Goal: Task Accomplishment & Management: Manage account settings

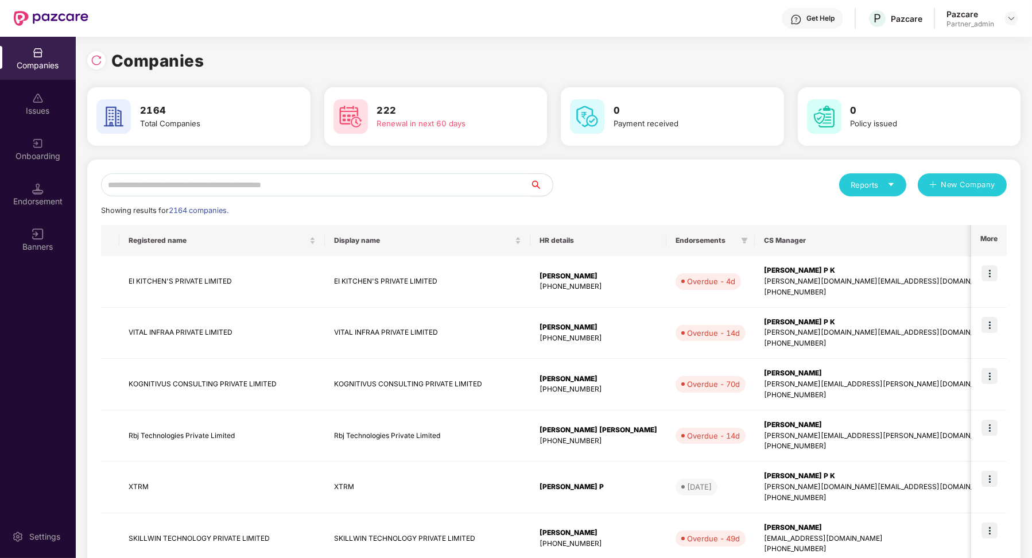
click at [284, 184] on input "text" at bounding box center [315, 184] width 429 height 23
type input "*"
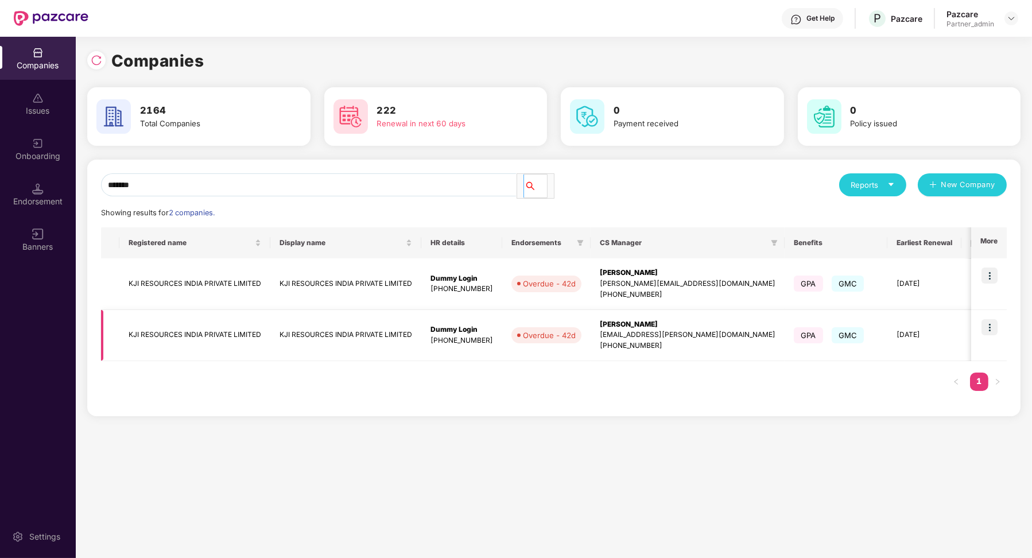
type input "*******"
click at [989, 328] on img at bounding box center [990, 327] width 16 height 16
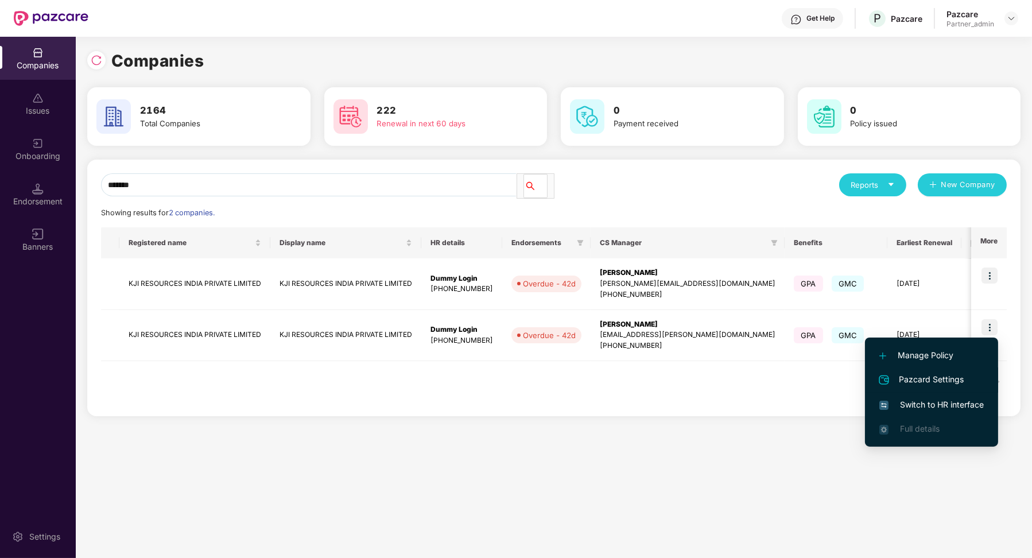
click at [928, 386] on span "Pazcard Settings" at bounding box center [932, 380] width 104 height 14
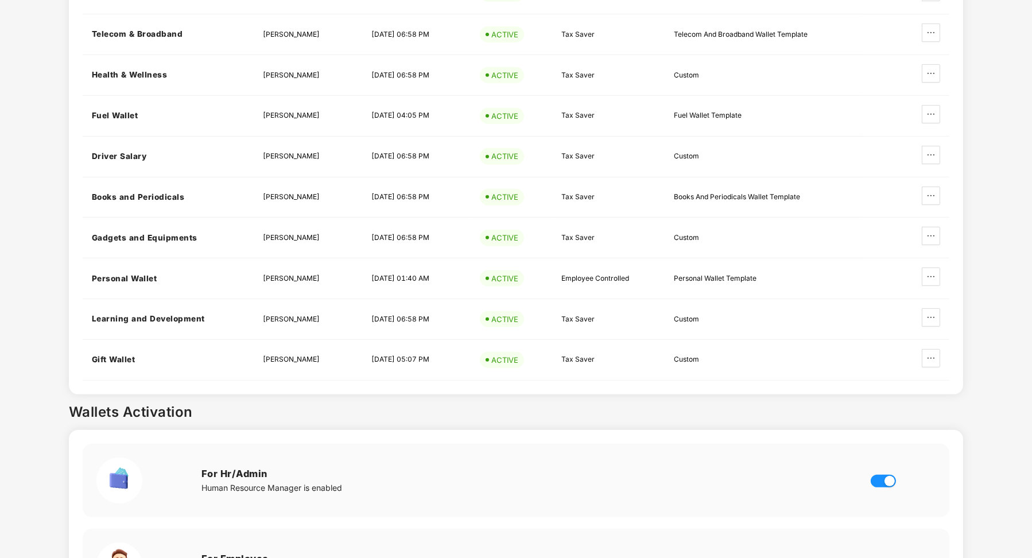
scroll to position [944, 0]
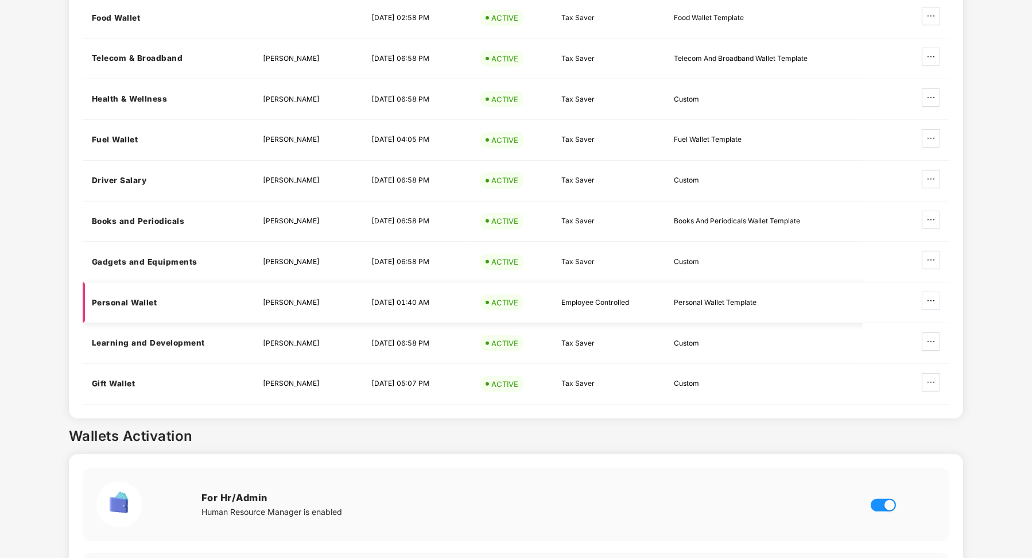
click at [940, 296] on span "ellipsis" at bounding box center [931, 300] width 17 height 9
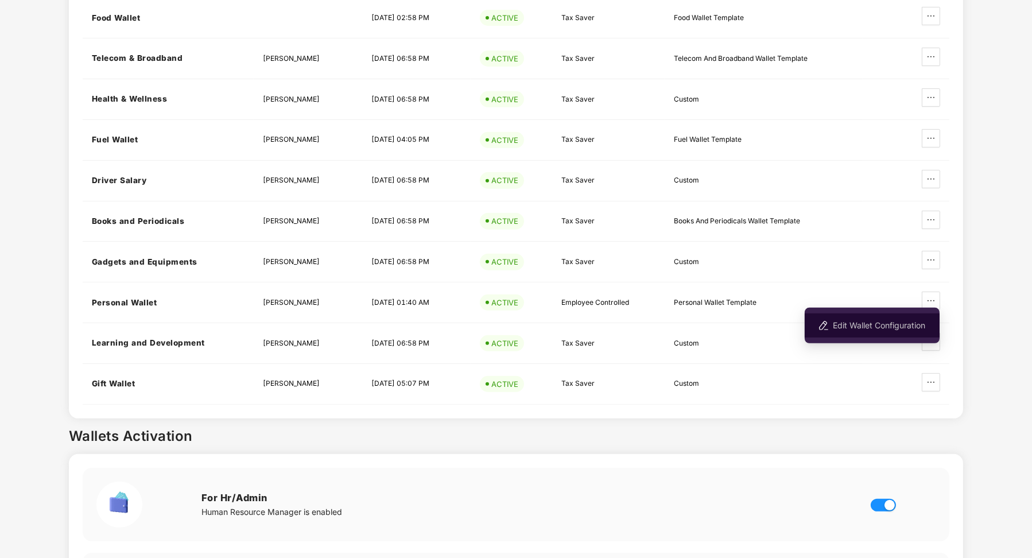
click at [867, 326] on span "Edit Wallet Configuration" at bounding box center [879, 325] width 92 height 13
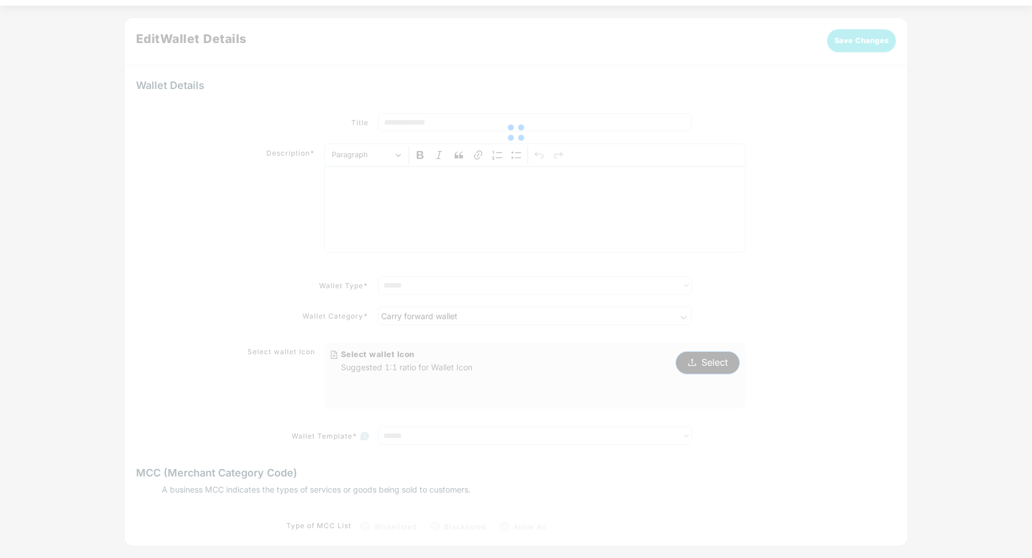
scroll to position [30, 0]
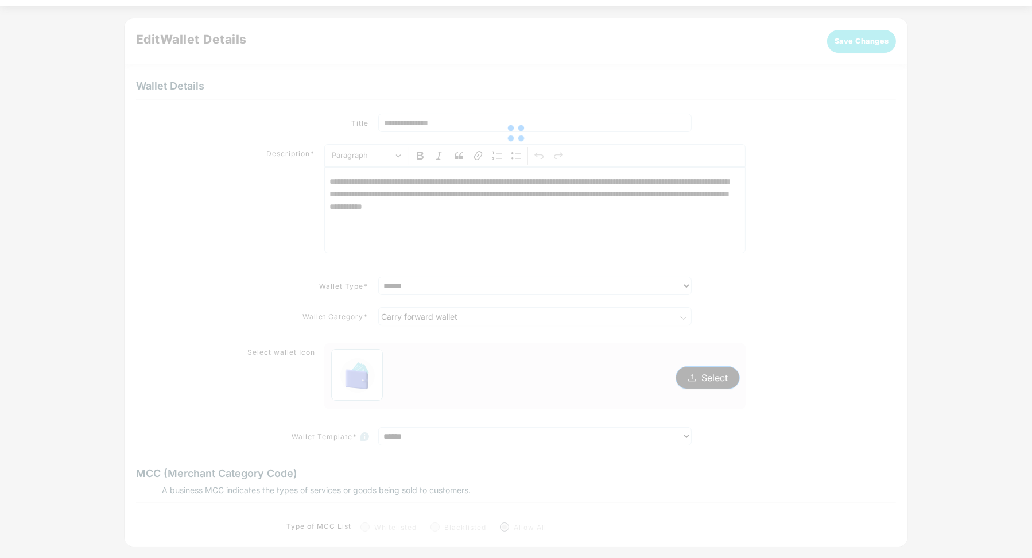
type input "**********"
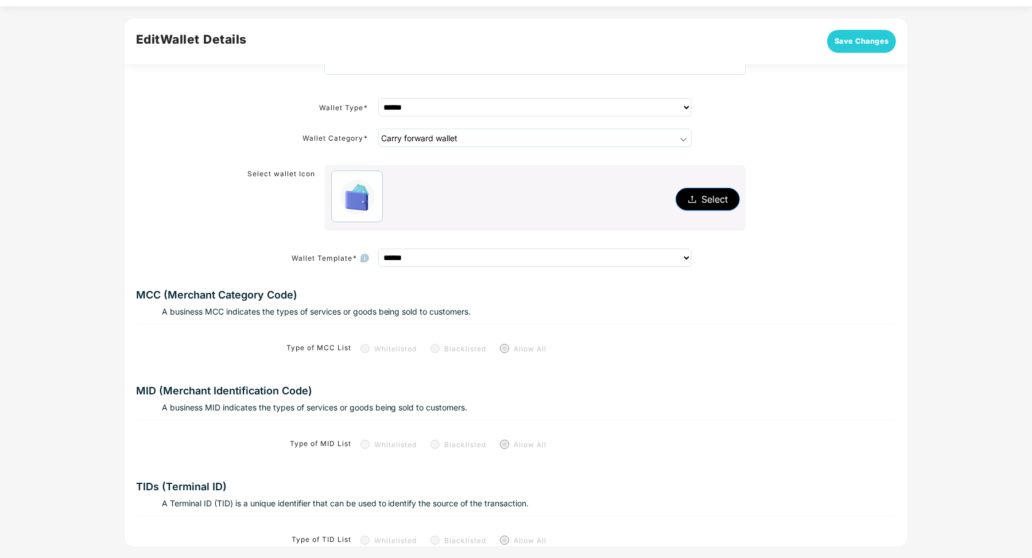
scroll to position [116, 0]
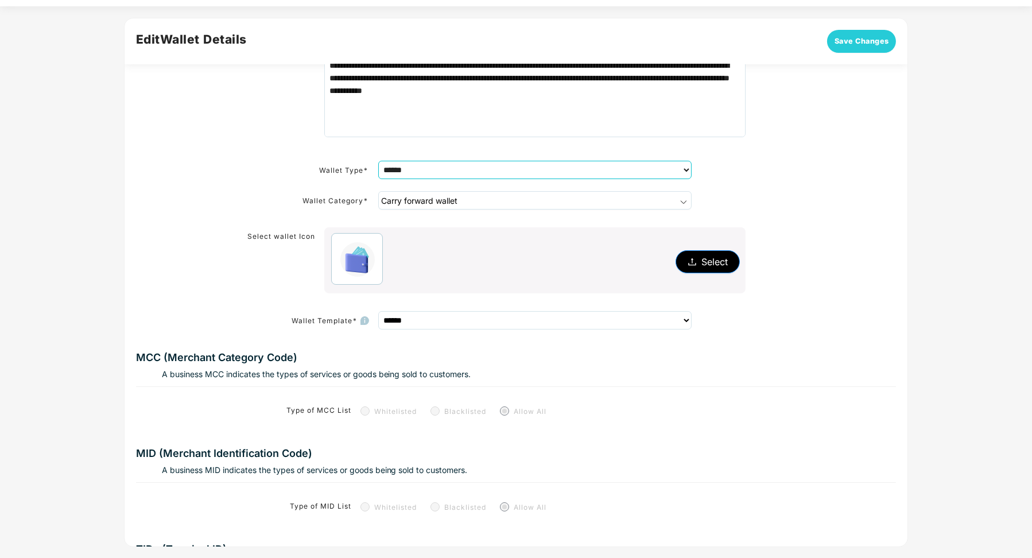
click at [477, 176] on select "**********" at bounding box center [534, 170] width 313 height 18
select select "**********"
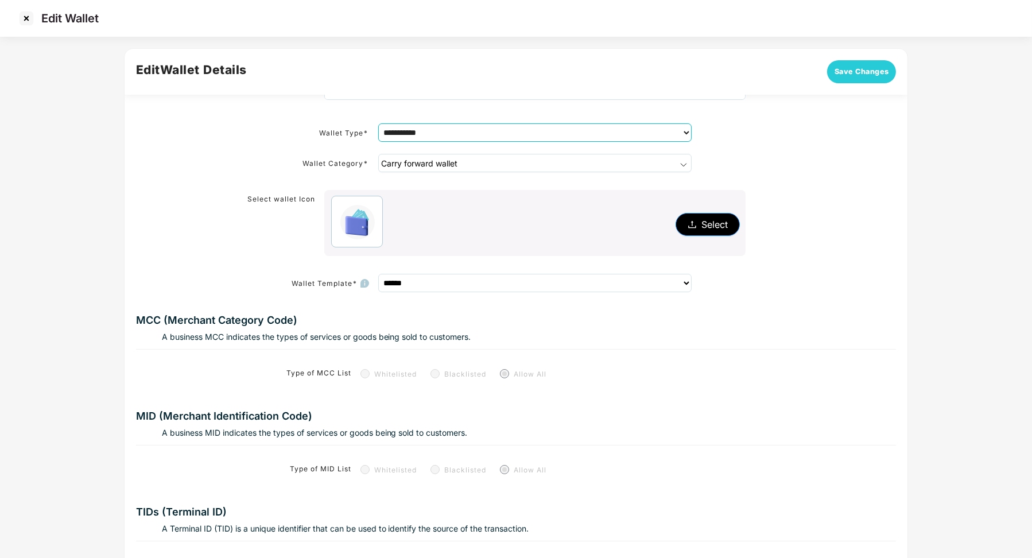
scroll to position [0, 0]
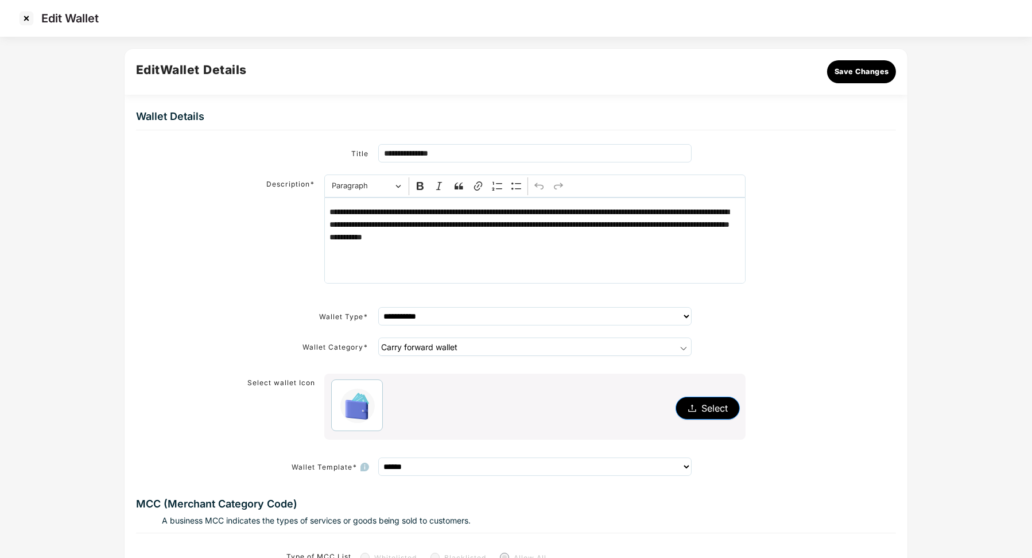
click at [862, 66] on span "Save Changes" at bounding box center [862, 71] width 55 height 11
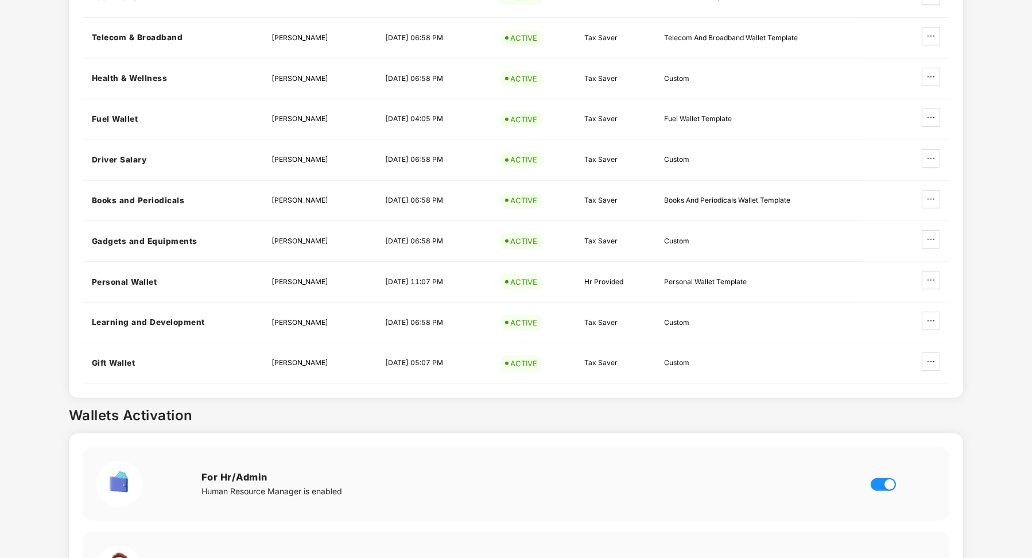
scroll to position [1037, 0]
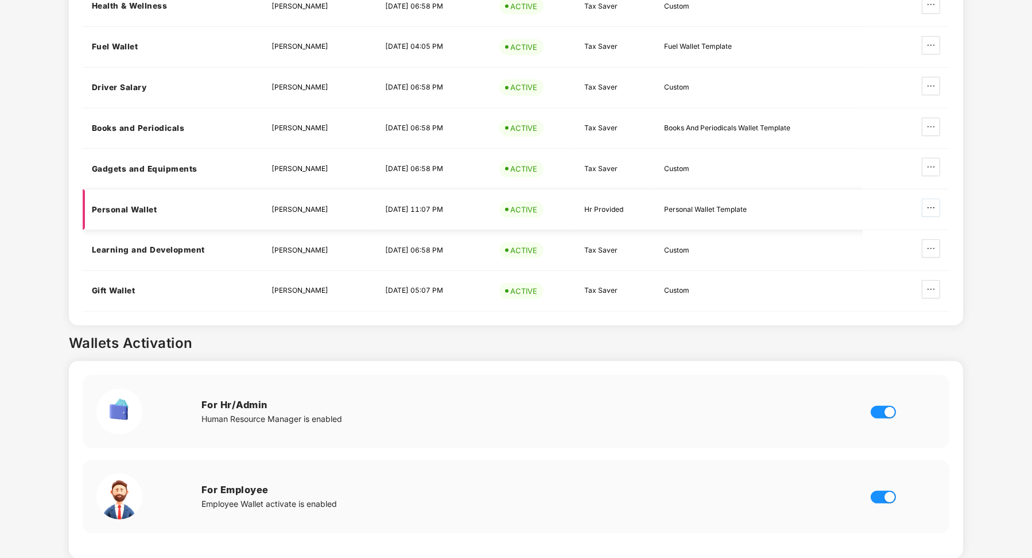
click at [925, 203] on span "ellipsis" at bounding box center [931, 207] width 17 height 9
click at [863, 234] on td "Custom" at bounding box center [759, 250] width 208 height 41
click at [938, 203] on span "ellipsis" at bounding box center [931, 207] width 17 height 9
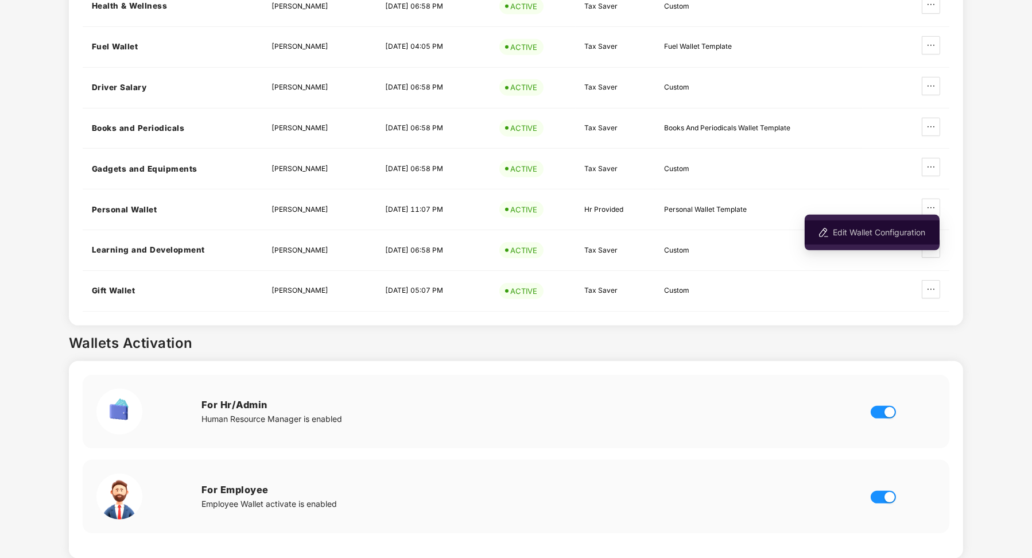
click at [897, 231] on span "Edit Wallet Configuration" at bounding box center [879, 232] width 92 height 13
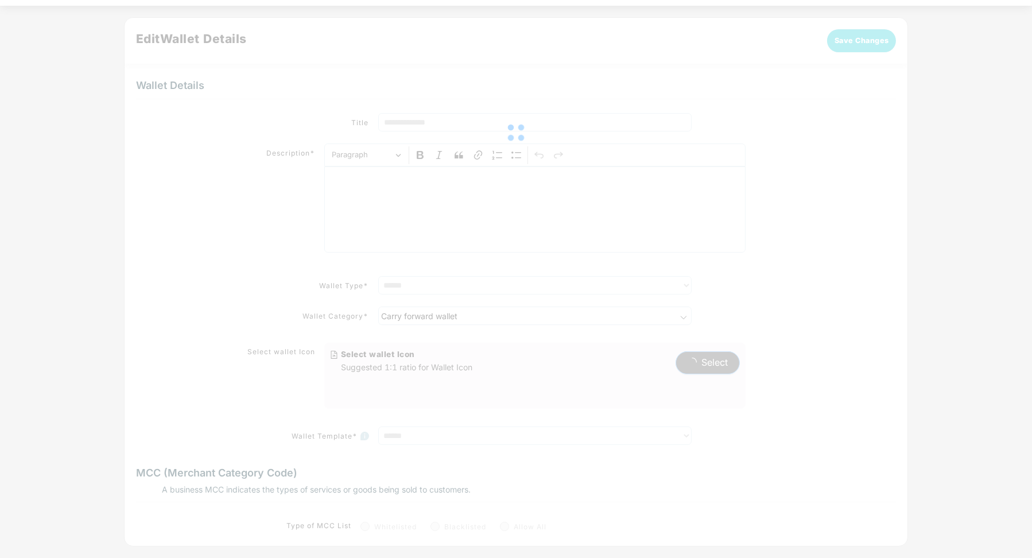
type input "**********"
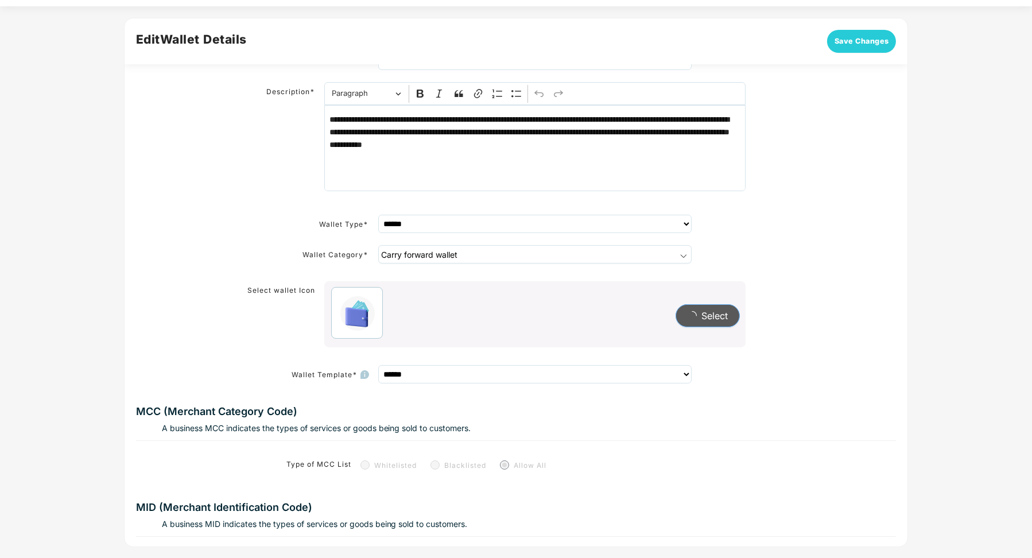
scroll to position [38, 0]
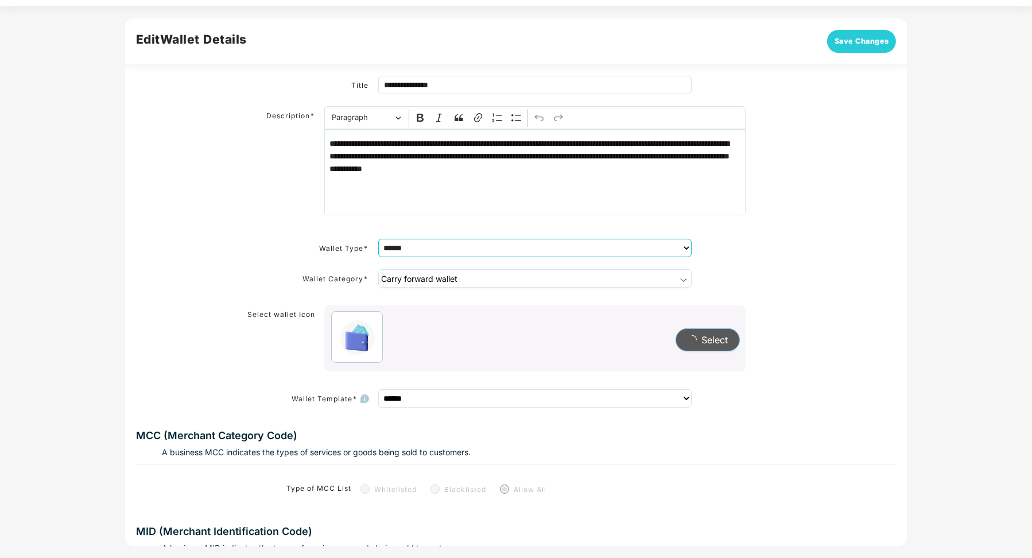
click at [475, 249] on select "**********" at bounding box center [534, 248] width 313 height 18
select select "**********"
click at [863, 39] on span "Save Changes" at bounding box center [862, 41] width 55 height 11
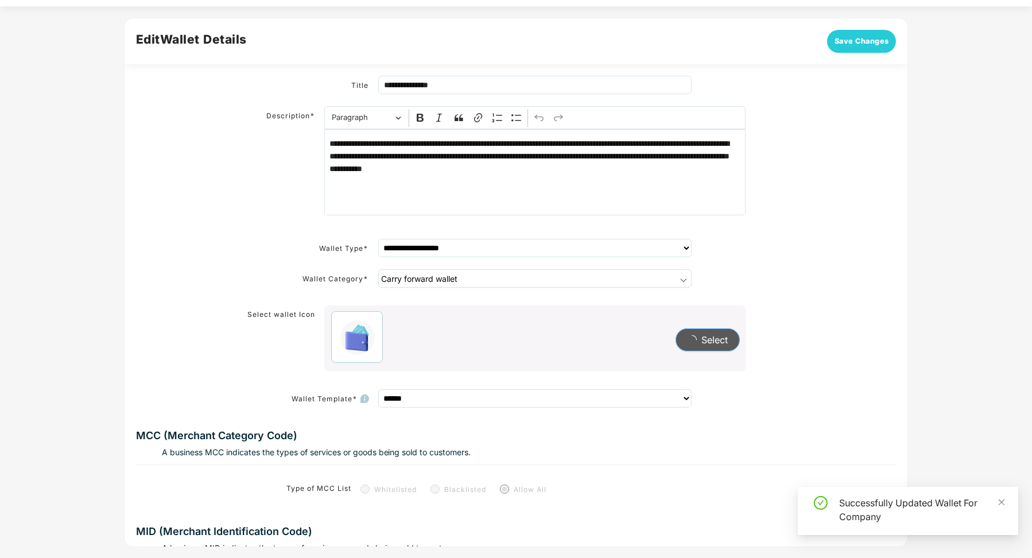
scroll to position [0, 0]
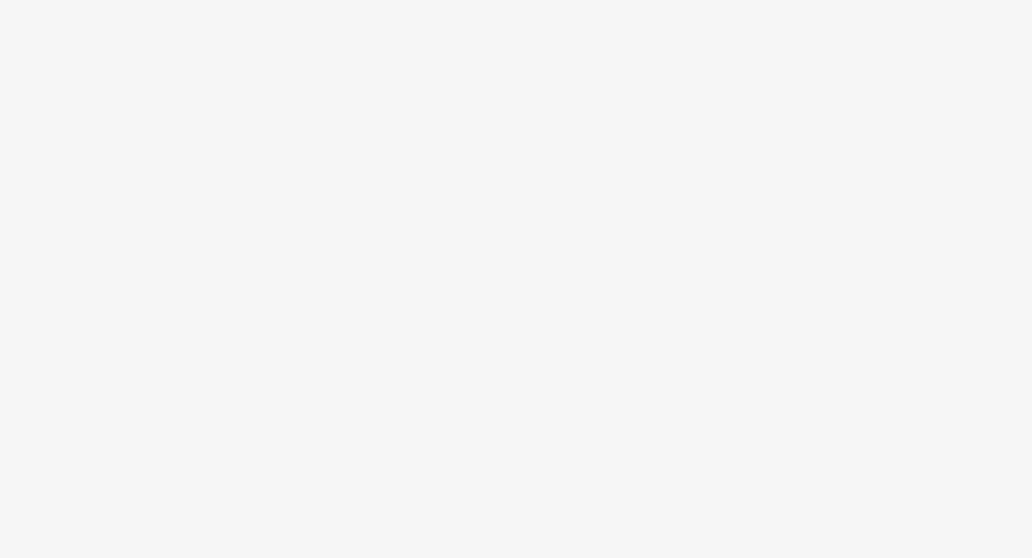
select select "**********"
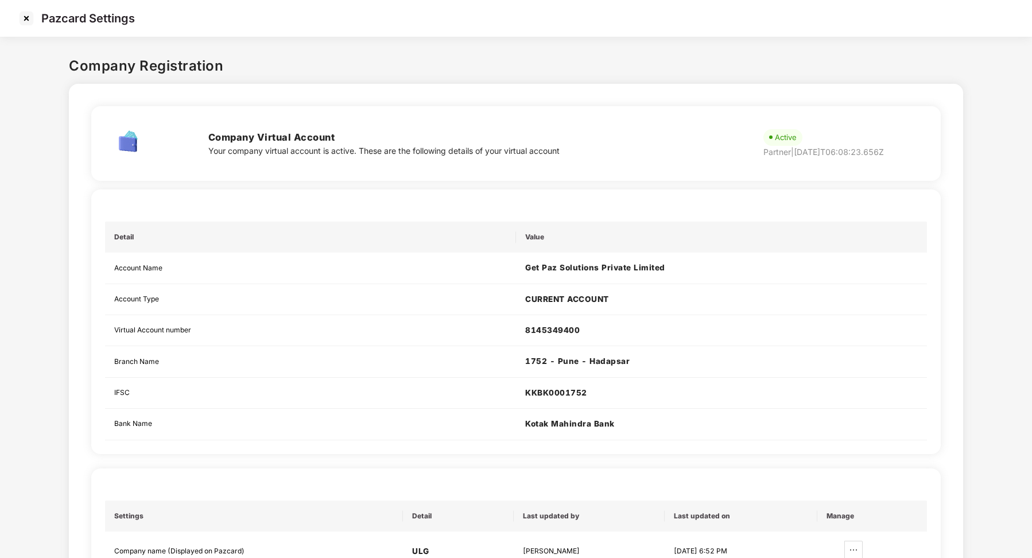
scroll to position [944, 0]
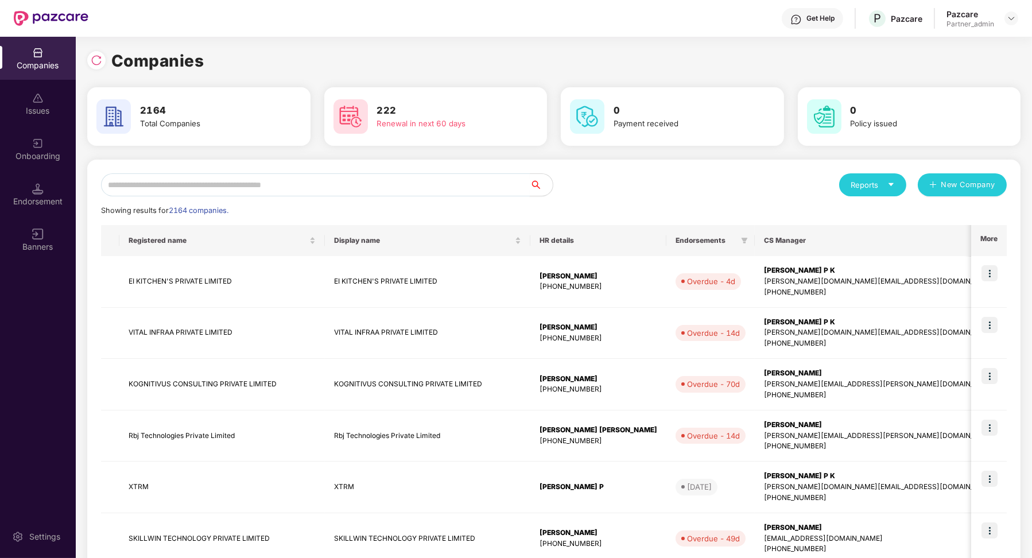
click at [230, 191] on input "text" at bounding box center [315, 184] width 429 height 23
type input "*"
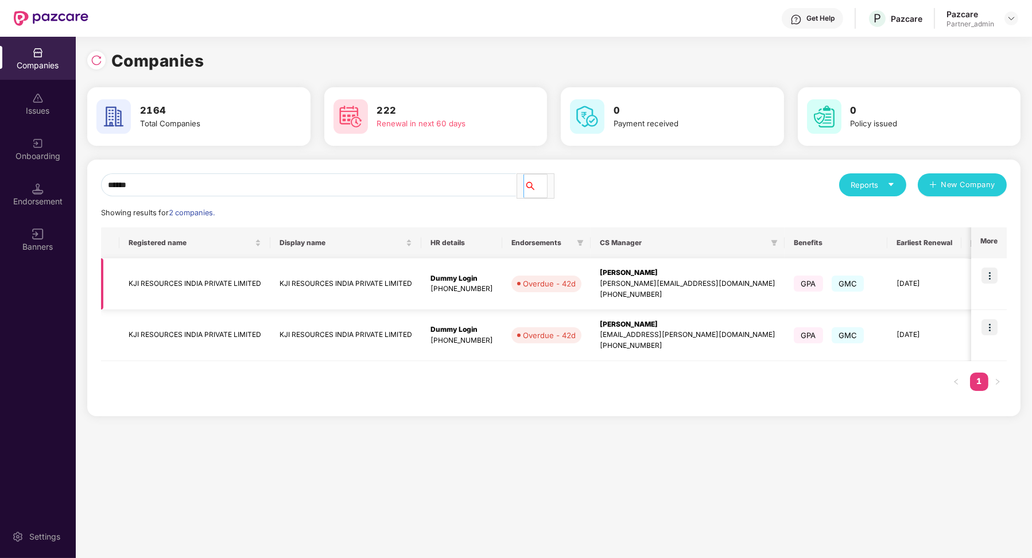
type input "******"
click at [994, 277] on img at bounding box center [990, 276] width 16 height 16
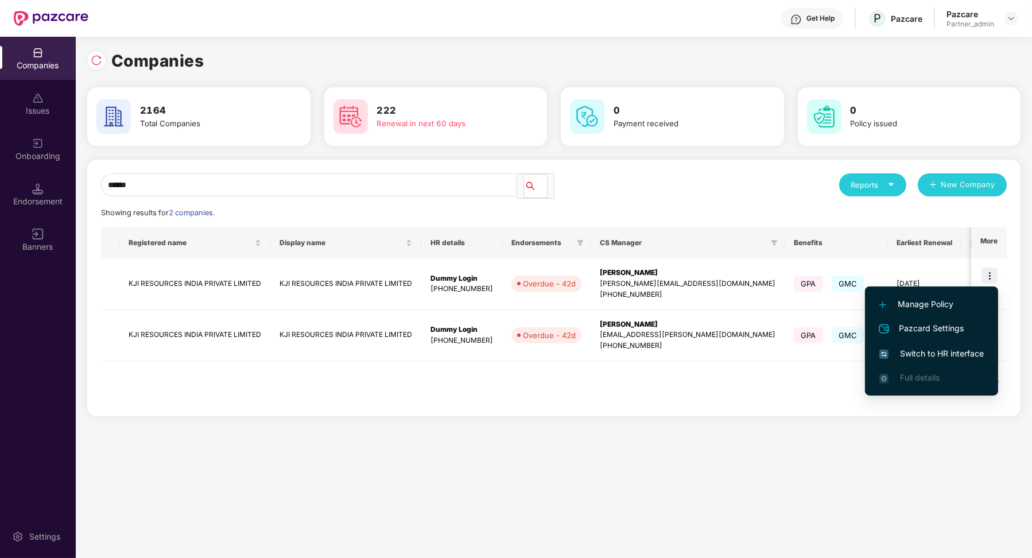
click at [921, 352] on span "Switch to HR interface" at bounding box center [932, 353] width 104 height 13
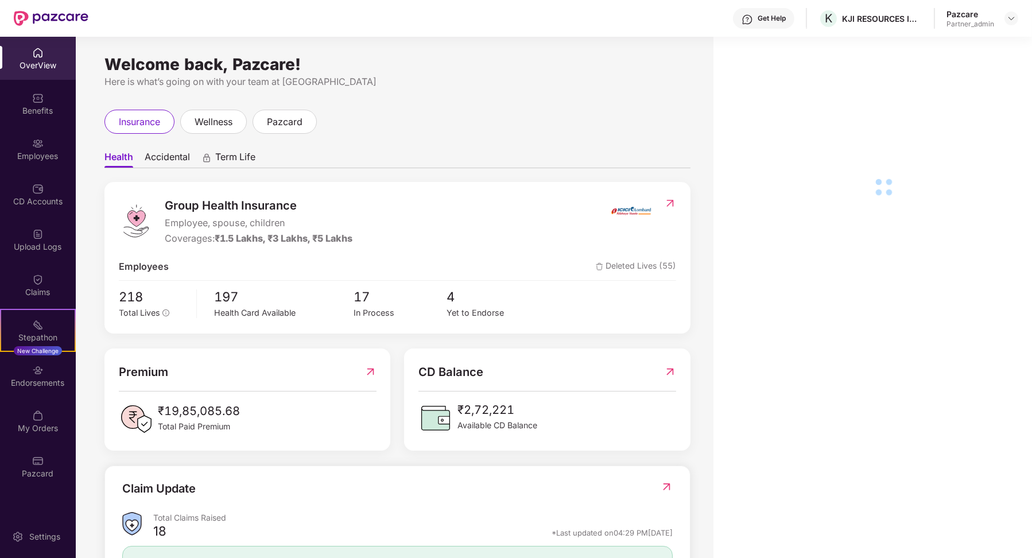
click at [40, 469] on div "Pazcard" at bounding box center [38, 473] width 76 height 11
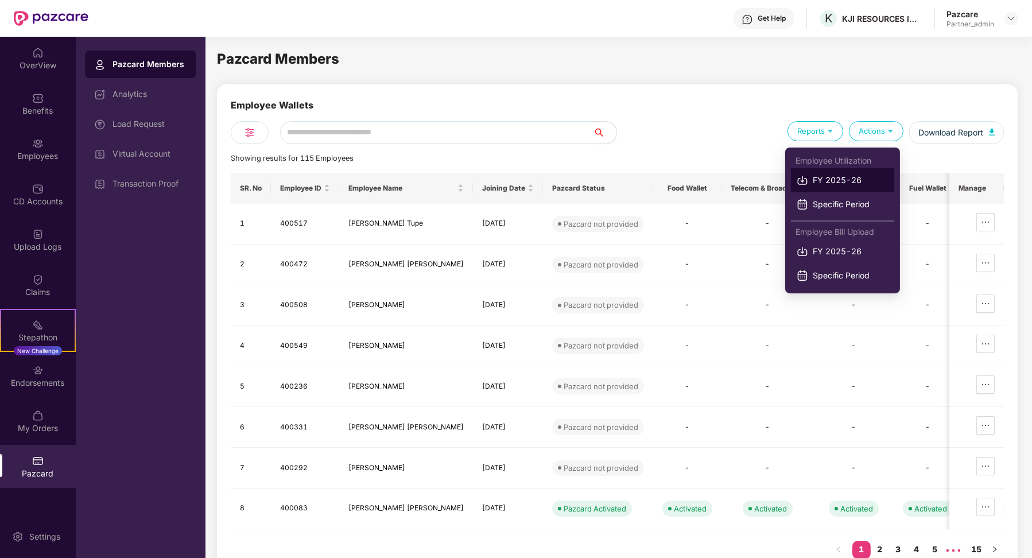
click at [830, 174] on span "FY 2025-26" at bounding box center [851, 180] width 76 height 13
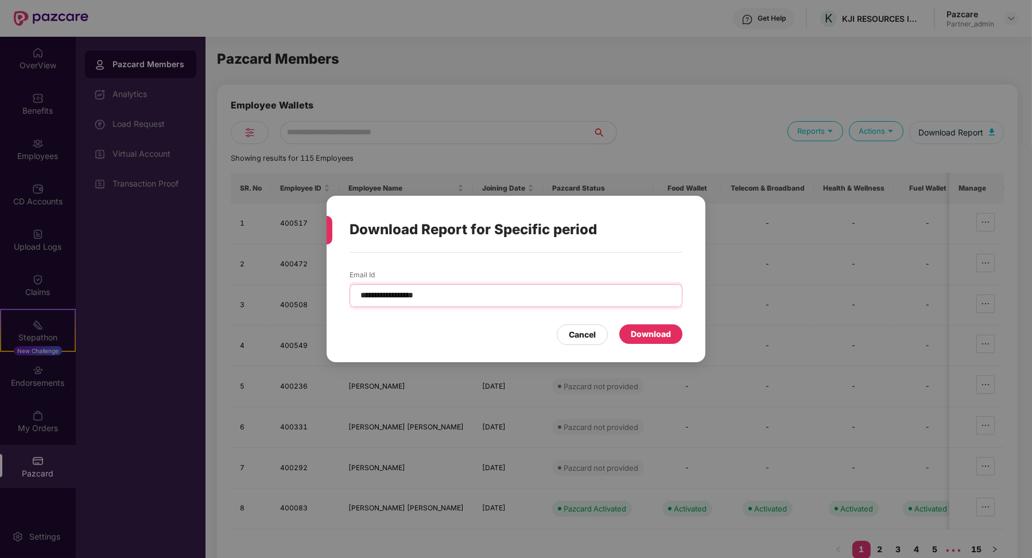
drag, startPoint x: 384, startPoint y: 291, endPoint x: 264, endPoint y: 259, distance: 124.6
click at [264, 259] on div "**********" at bounding box center [516, 279] width 1032 height 558
type input "**********"
click at [633, 330] on div "Download" at bounding box center [651, 334] width 40 height 13
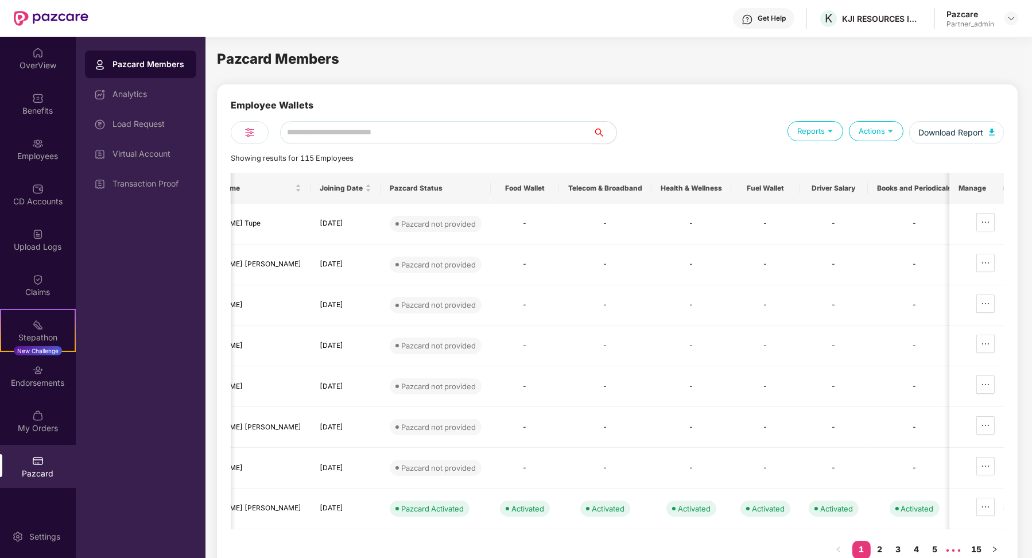
scroll to position [0, 509]
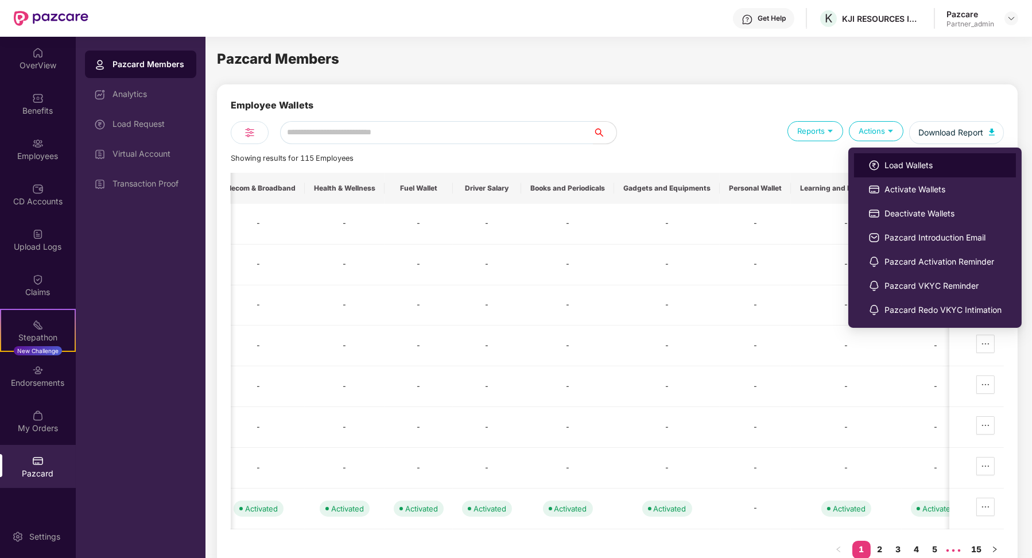
click at [877, 162] on img at bounding box center [874, 165] width 11 height 11
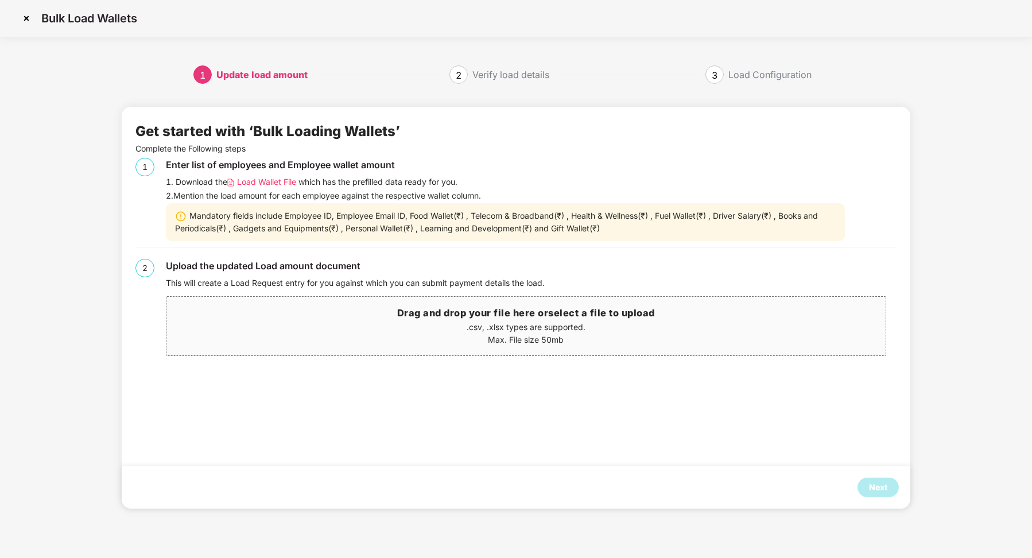
click at [267, 181] on span "Load Wallet File" at bounding box center [266, 182] width 59 height 13
click at [31, 19] on img at bounding box center [26, 18] width 18 height 18
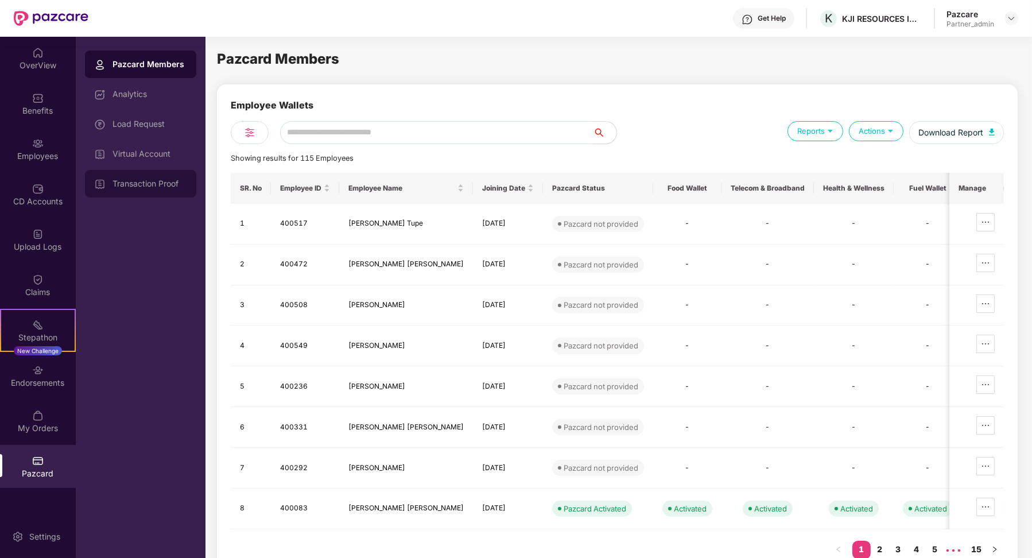
click at [152, 190] on div "Transaction Proof" at bounding box center [140, 184] width 111 height 28
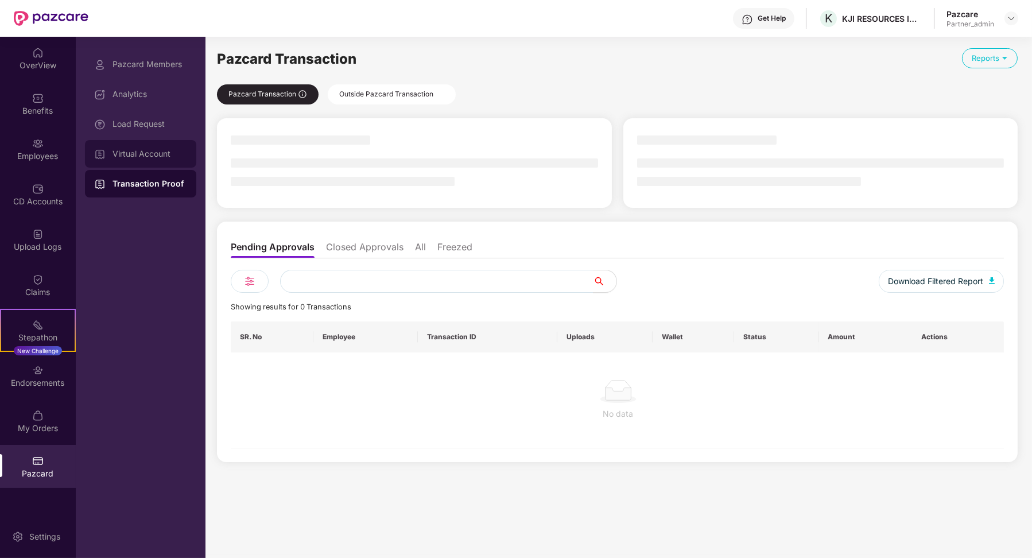
click at [154, 166] on div "Virtual Account" at bounding box center [140, 154] width 111 height 28
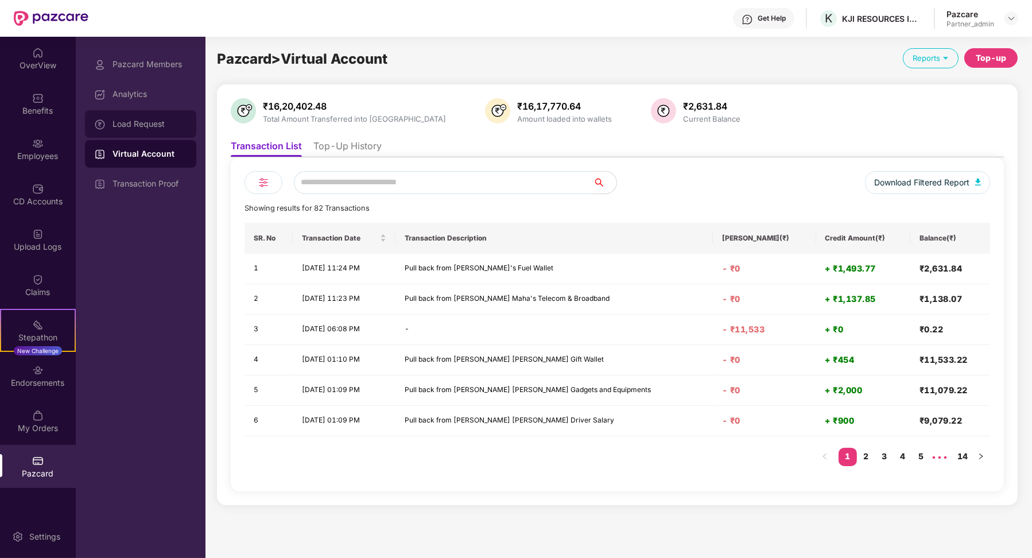
click at [163, 134] on div "Load Request" at bounding box center [140, 124] width 111 height 28
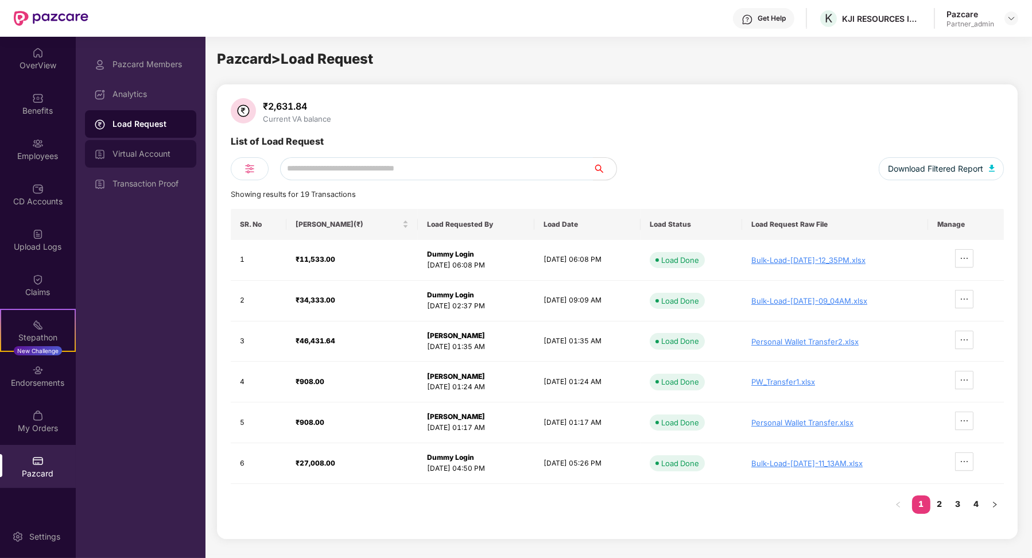
click at [164, 154] on div "Virtual Account" at bounding box center [150, 153] width 75 height 9
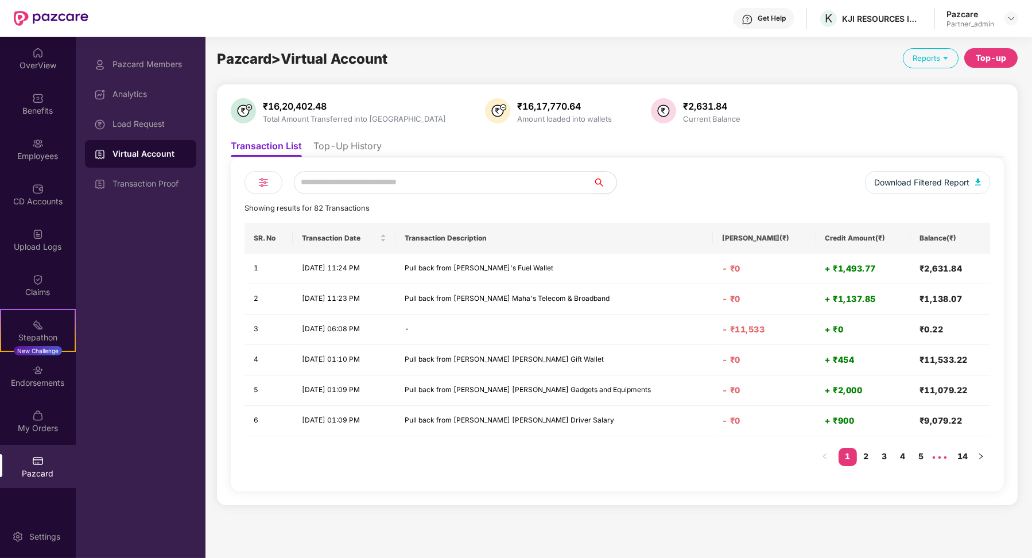
click at [527, 146] on ul "Transaction List Top-Up History" at bounding box center [617, 145] width 773 height 23
copy div "2,631.84"
drag, startPoint x: 623, startPoint y: 107, endPoint x: 663, endPoint y: 107, distance: 40.2
click at [681, 107] on div "₹2,631.84" at bounding box center [712, 105] width 62 height 11
click at [162, 76] on div "Pazcard Members" at bounding box center [140, 65] width 111 height 28
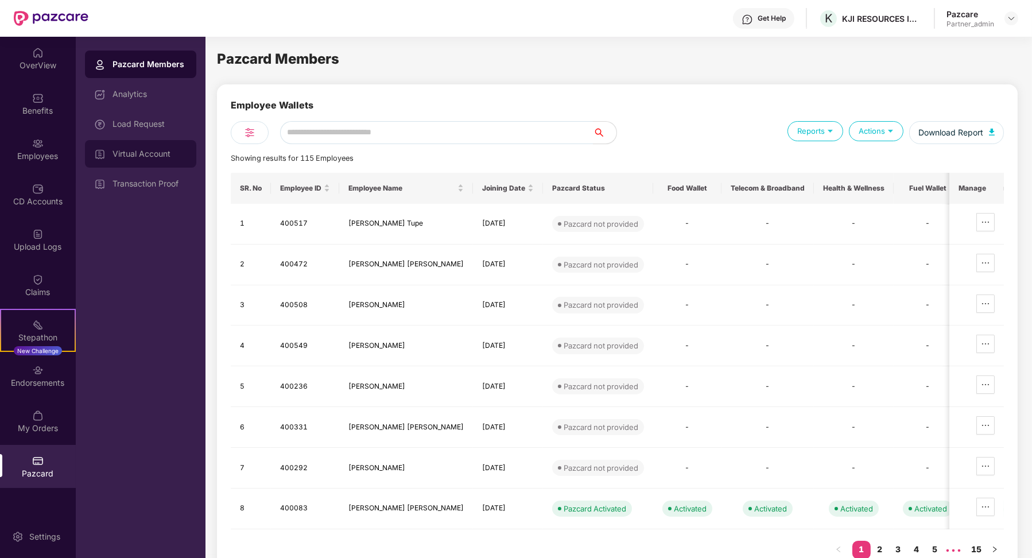
click at [186, 154] on div "Virtual Account" at bounding box center [150, 153] width 75 height 9
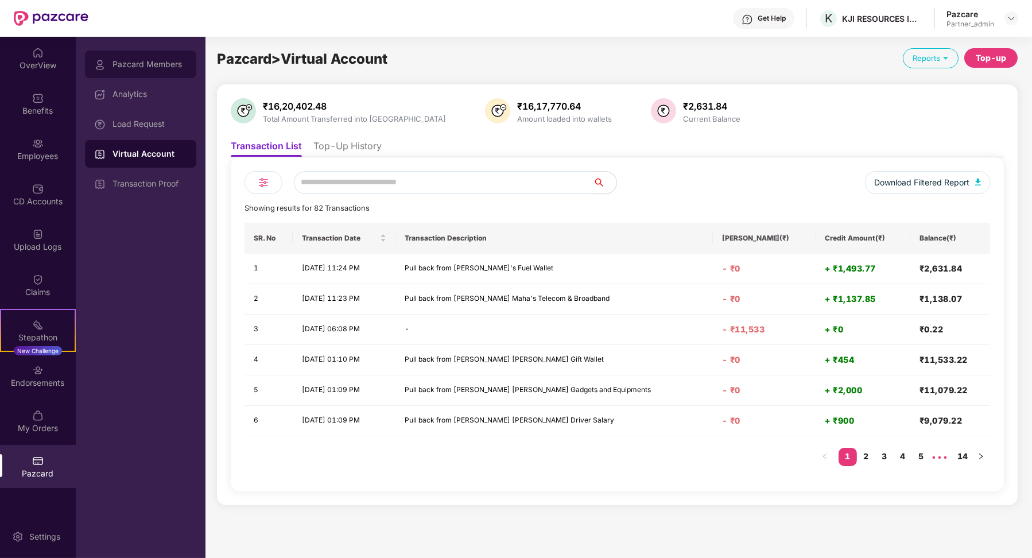
click at [170, 62] on div "Pazcard Members" at bounding box center [150, 64] width 75 height 9
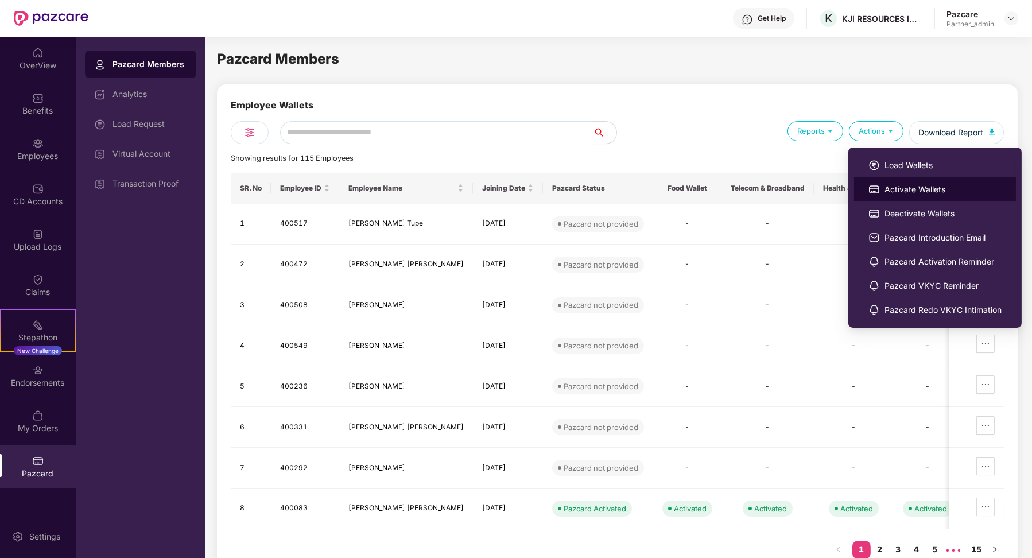
click at [886, 192] on span "Activate Wallets" at bounding box center [943, 189] width 117 height 13
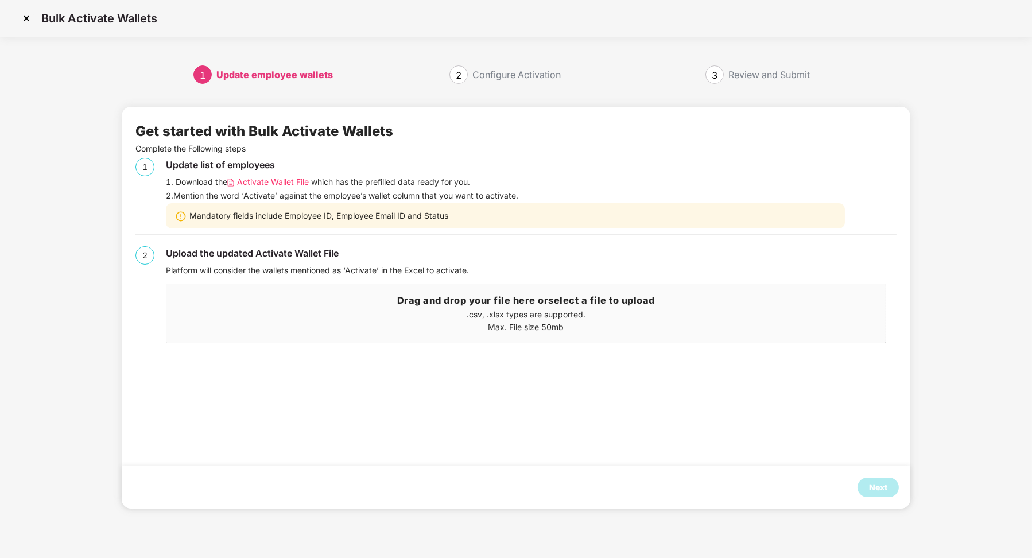
click at [286, 178] on span "Activate Wallet File" at bounding box center [273, 182] width 72 height 13
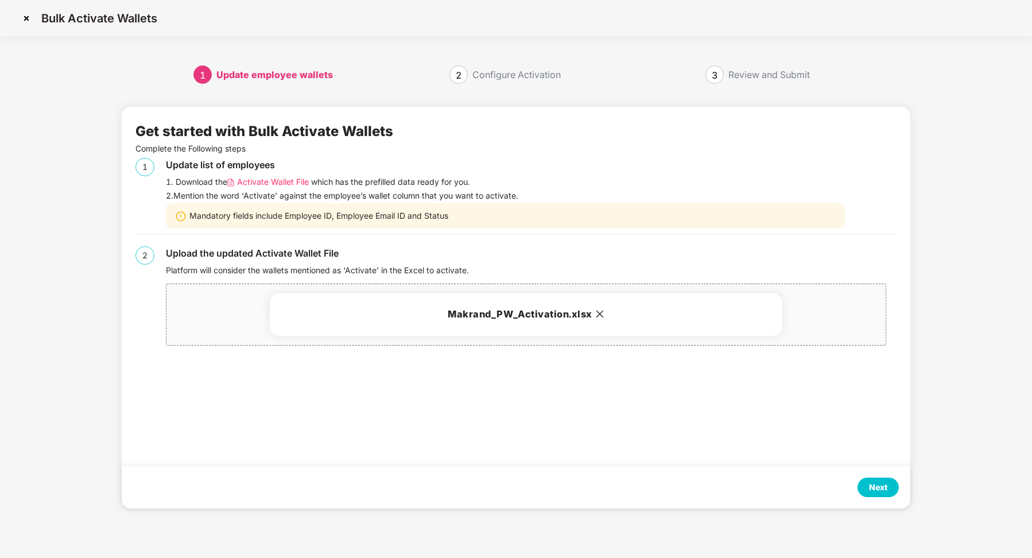
click at [882, 491] on div "Next" at bounding box center [878, 487] width 18 height 13
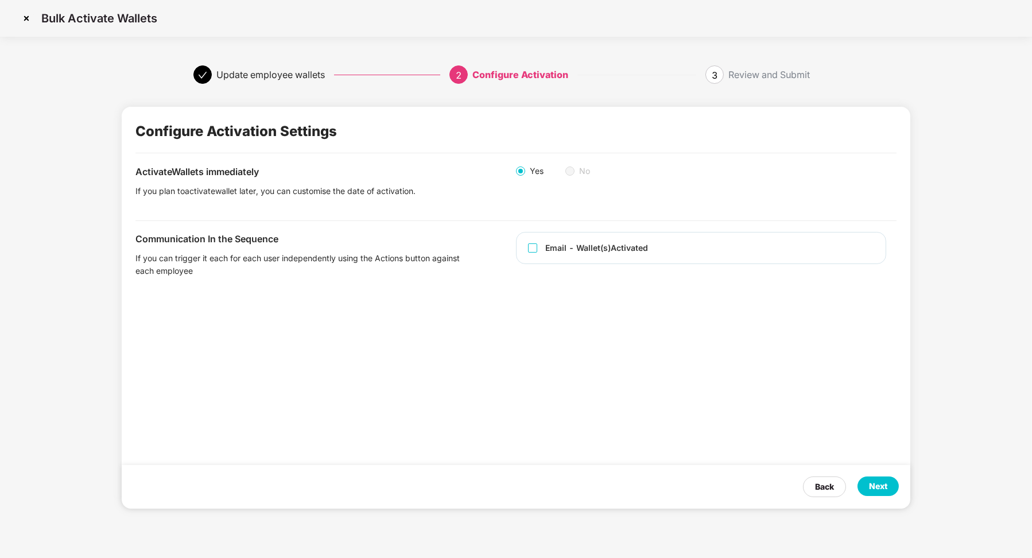
click at [882, 491] on div "Next" at bounding box center [878, 486] width 18 height 13
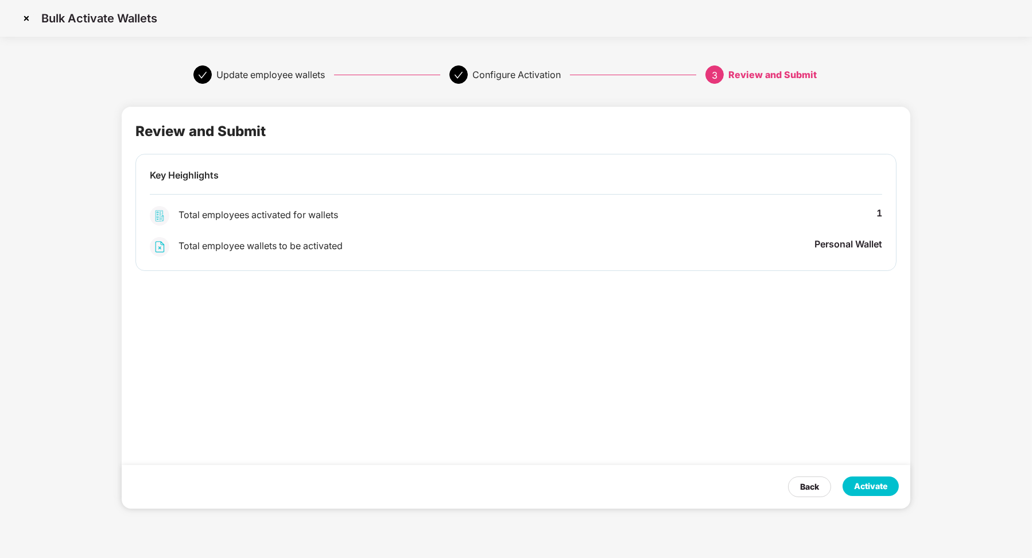
click at [882, 491] on div "Activate" at bounding box center [870, 486] width 33 height 13
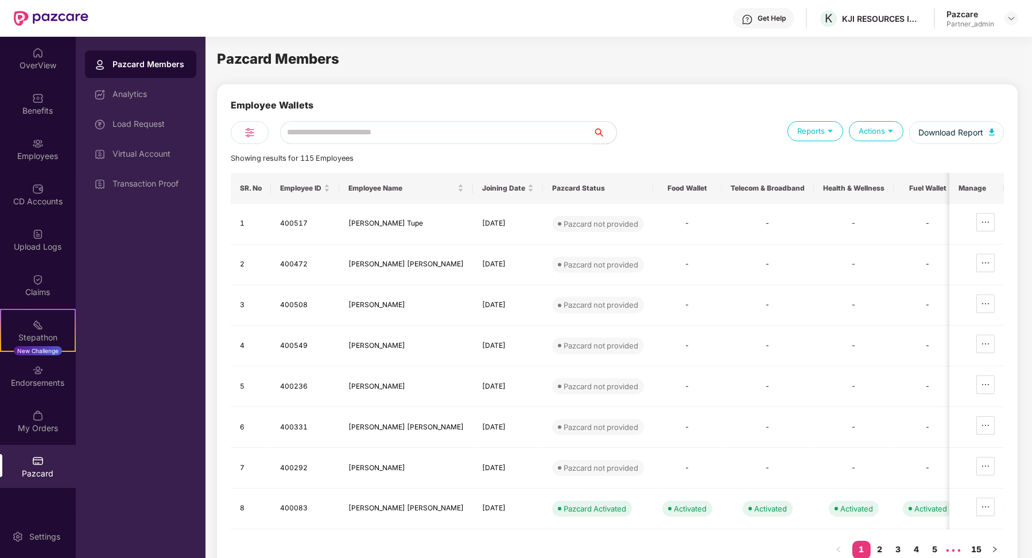
click at [460, 133] on input "text" at bounding box center [436, 132] width 313 height 23
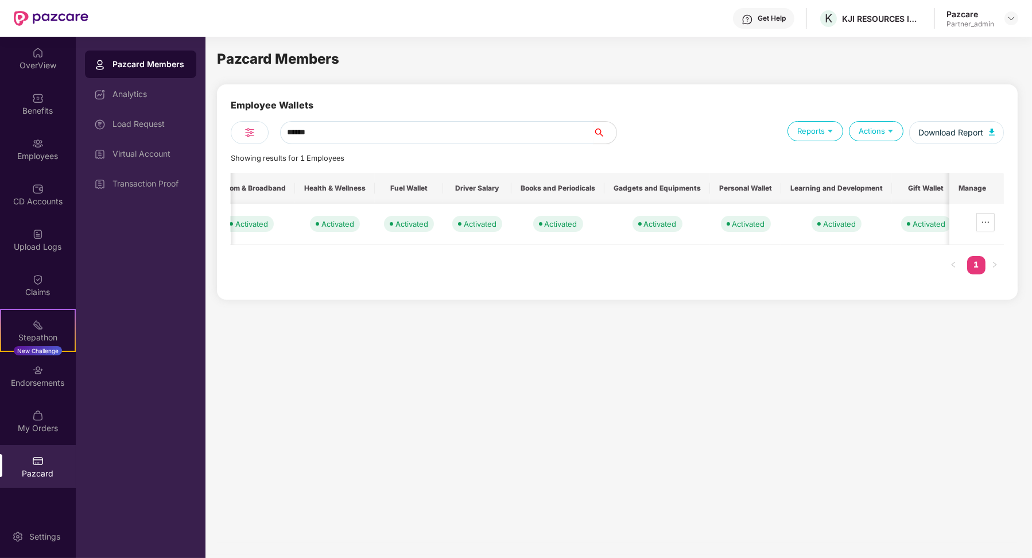
scroll to position [0, 485]
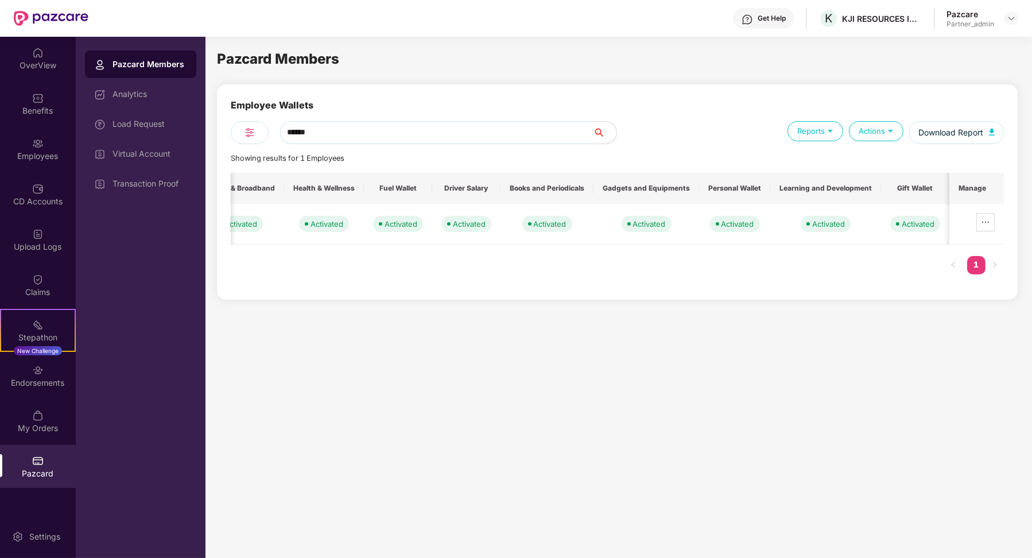
type input "******"
click at [870, 122] on div "Actions" at bounding box center [876, 131] width 55 height 20
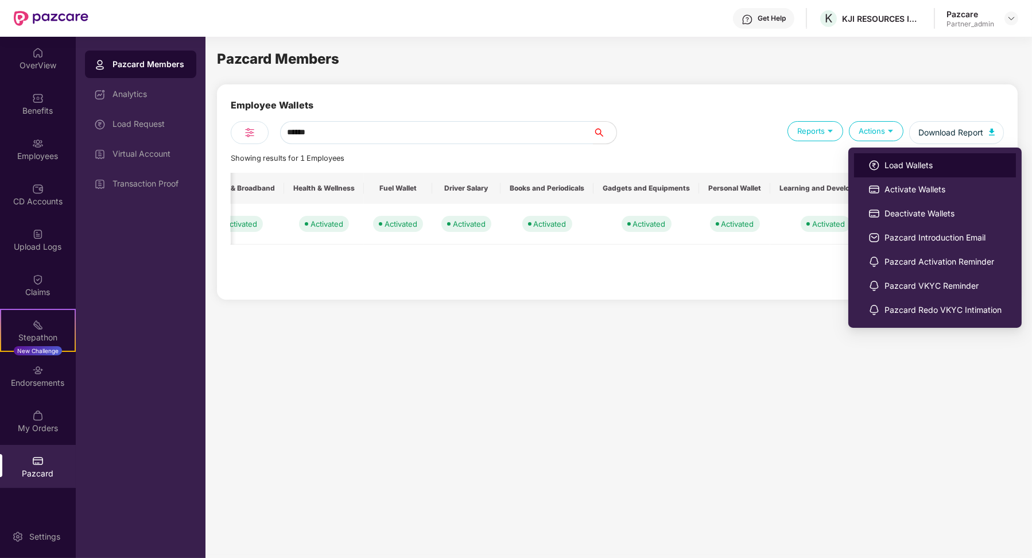
click at [877, 166] on img at bounding box center [874, 165] width 11 height 11
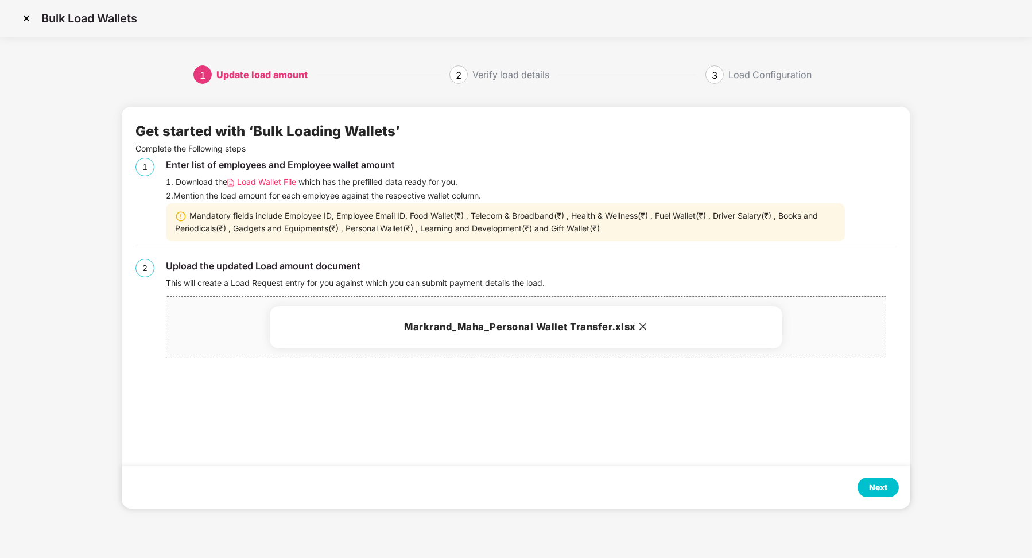
click at [875, 492] on div "Next" at bounding box center [878, 487] width 18 height 13
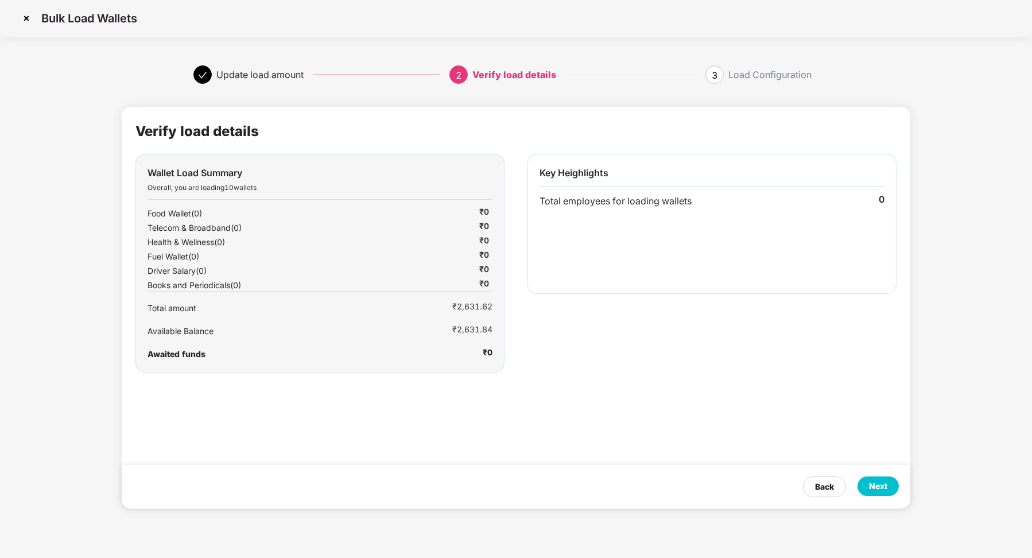
click at [875, 492] on div "Next" at bounding box center [878, 486] width 18 height 13
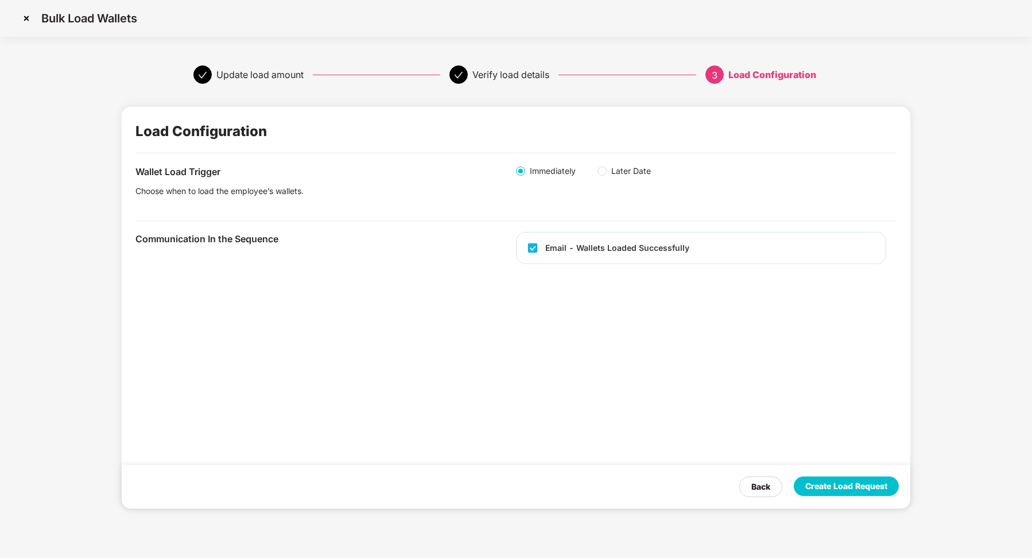
click at [598, 242] on div "Email - Wallets Loaded Successfully" at bounding box center [617, 248] width 144 height 13
click at [855, 477] on div "Back Create Load Request" at bounding box center [516, 487] width 788 height 44
click at [855, 485] on div "Create Load Request" at bounding box center [846, 486] width 82 height 13
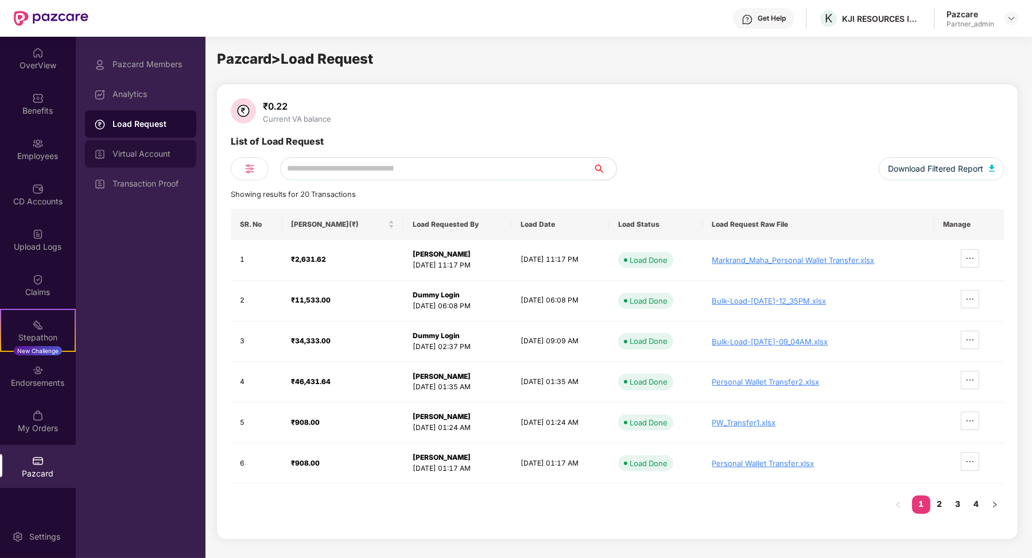
click at [166, 157] on div "Virtual Account" at bounding box center [150, 153] width 75 height 9
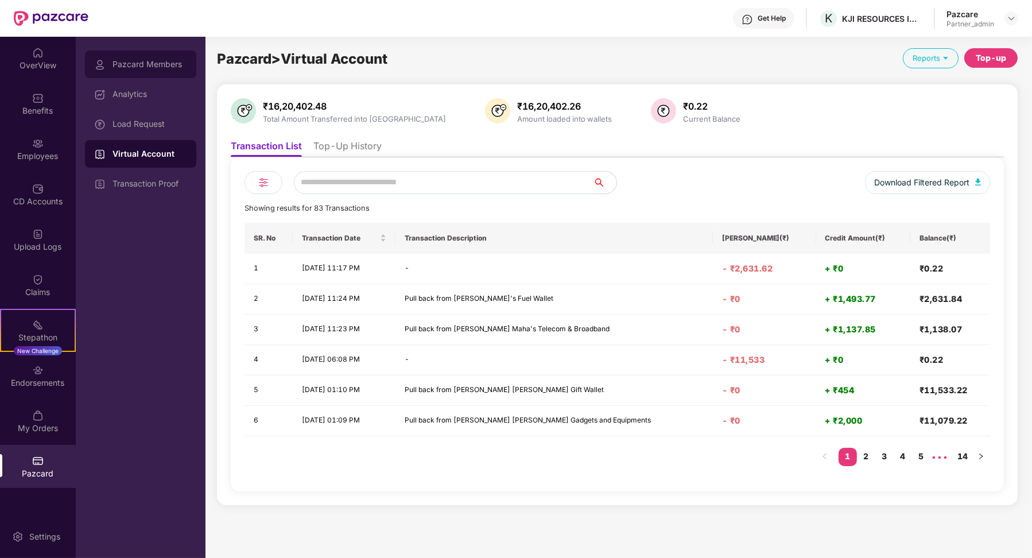
click at [172, 67] on div "Pazcard Members" at bounding box center [150, 64] width 75 height 9
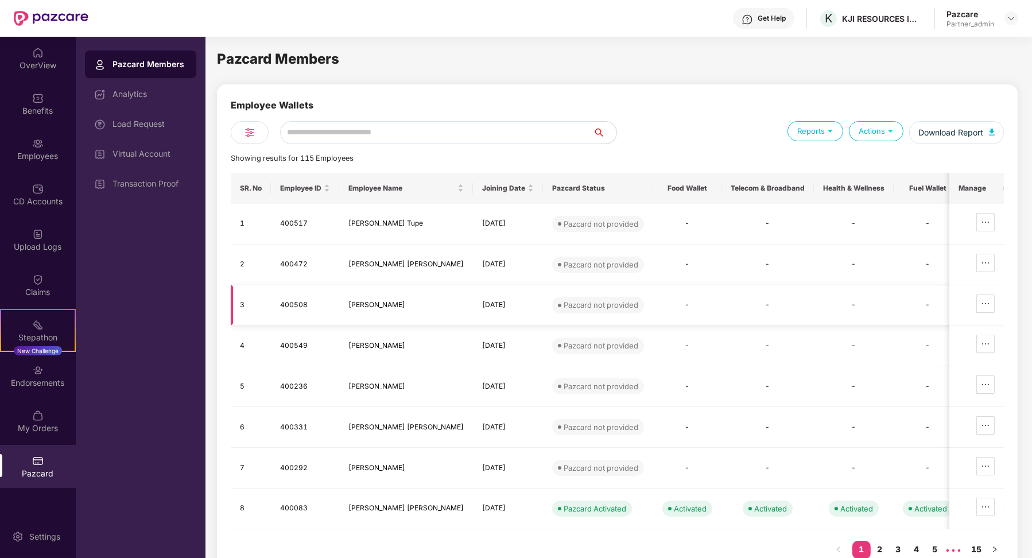
scroll to position [20, 0]
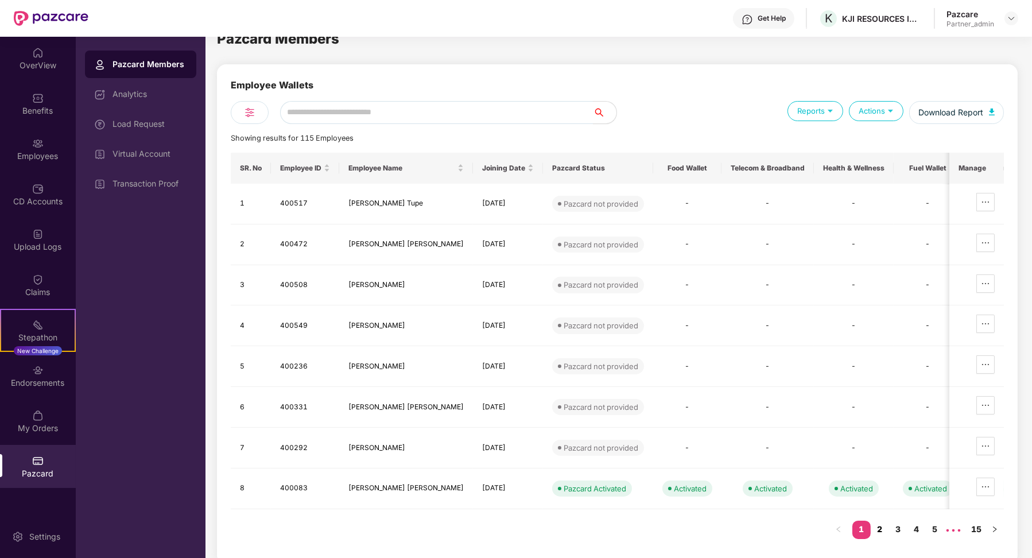
click at [881, 522] on link "2" at bounding box center [880, 529] width 18 height 17
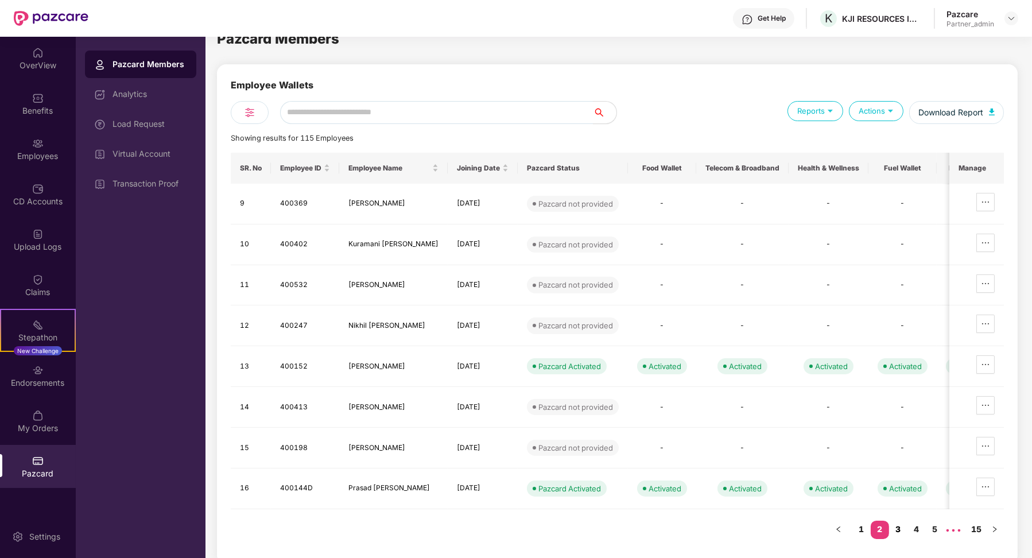
click at [908, 522] on link "3" at bounding box center [898, 529] width 18 height 17
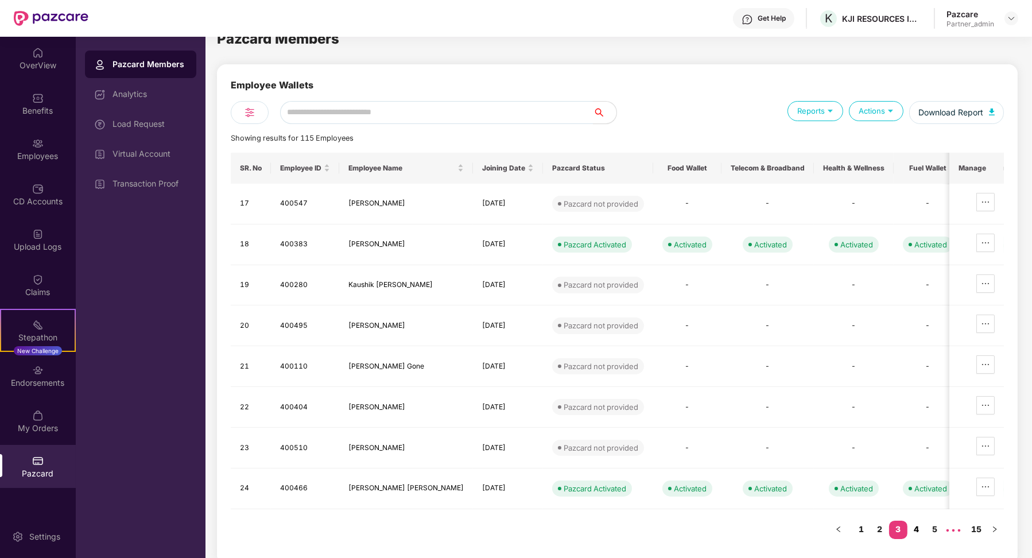
click at [923, 524] on link "4" at bounding box center [917, 529] width 18 height 17
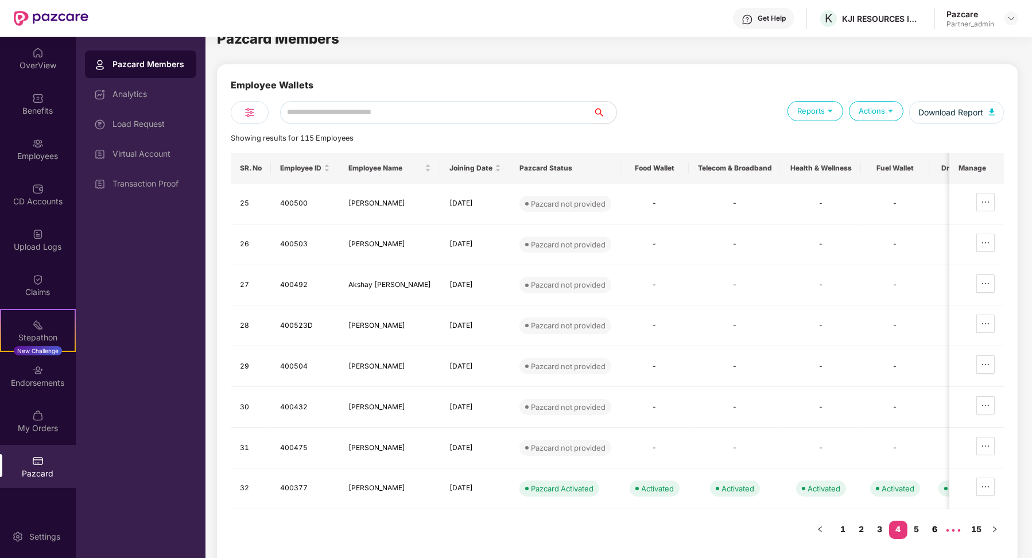
click at [934, 525] on link "6" at bounding box center [935, 529] width 18 height 17
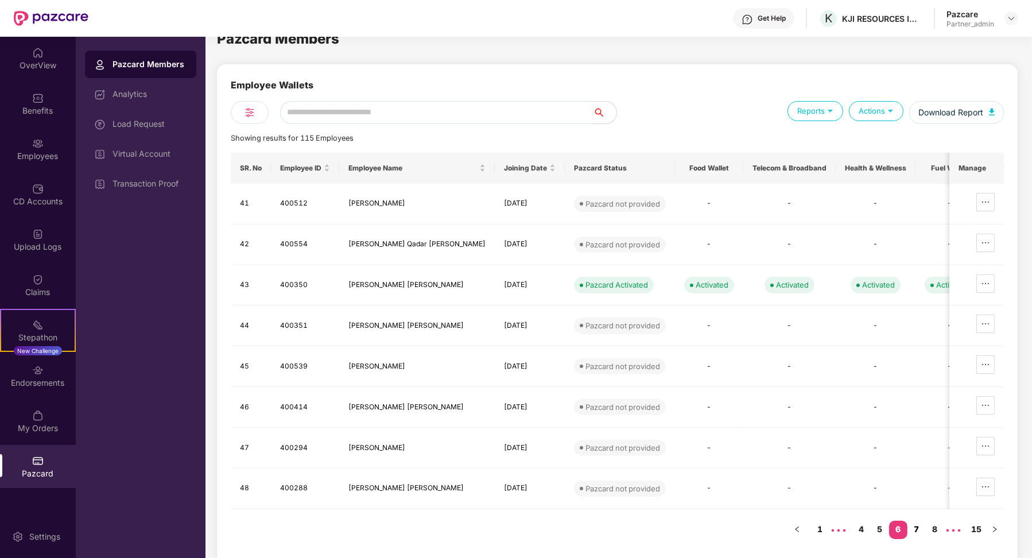
click at [909, 521] on link "7" at bounding box center [917, 529] width 18 height 17
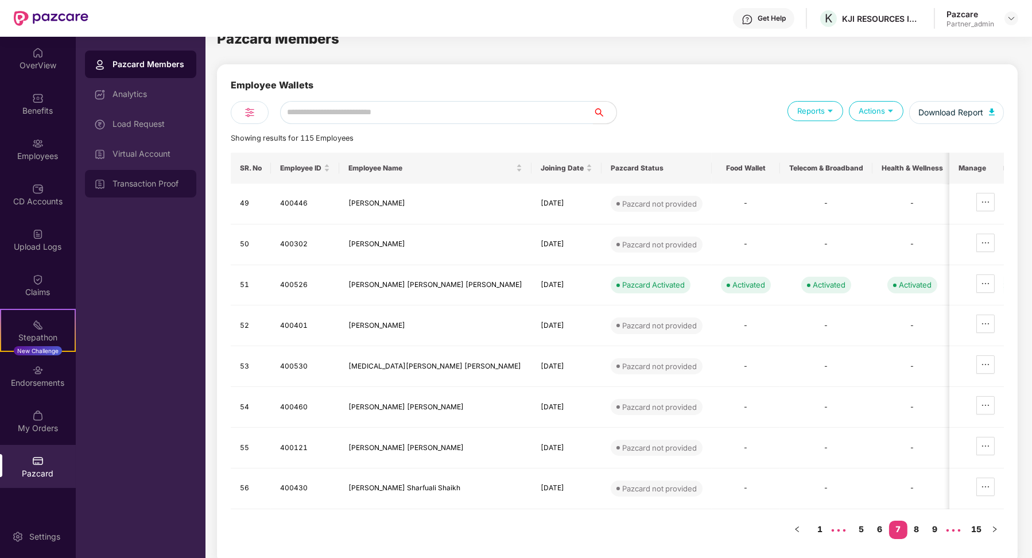
click at [164, 190] on div "Transaction Proof" at bounding box center [140, 184] width 111 height 28
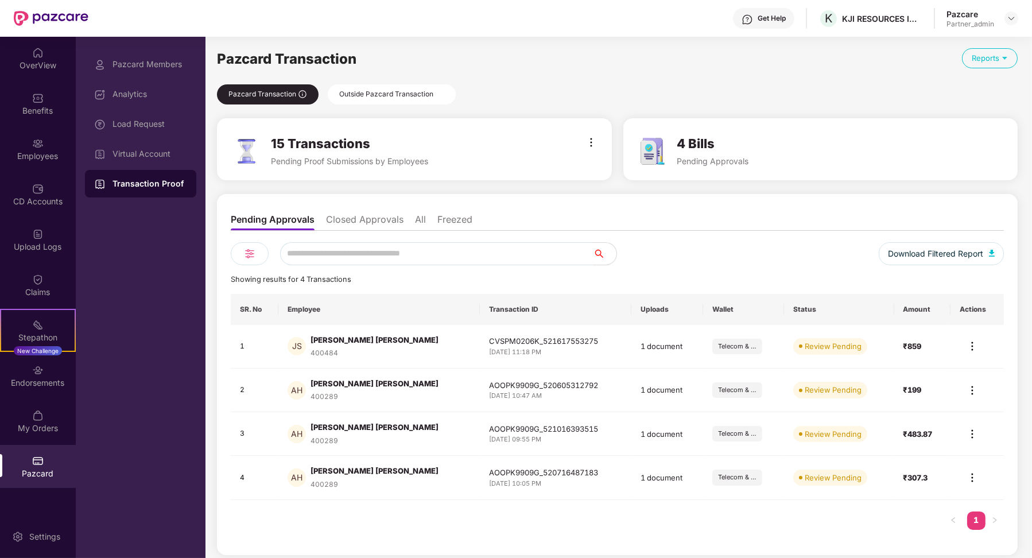
click at [495, 258] on input "text" at bounding box center [436, 253] width 313 height 23
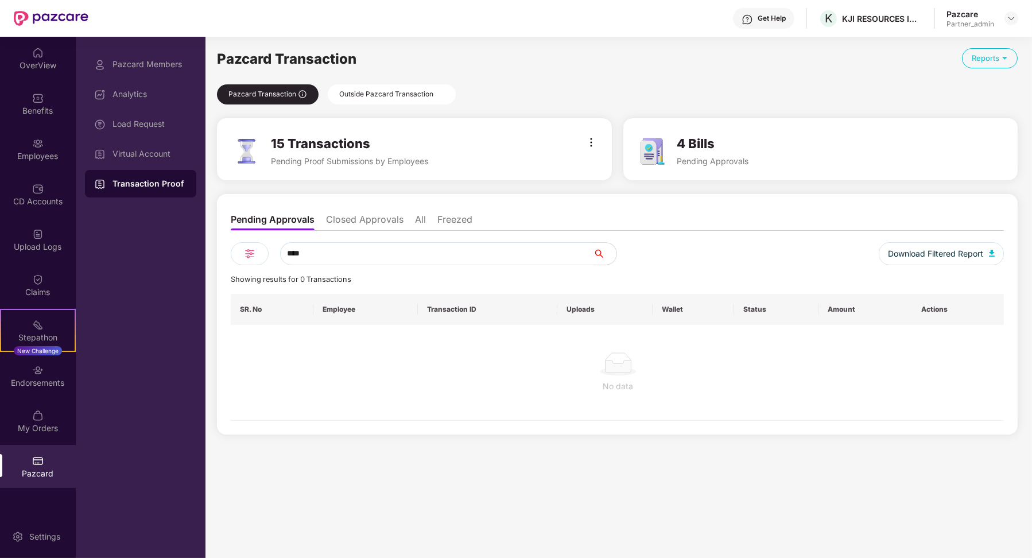
type input "****"
click at [423, 99] on div "Outside Pazcard Transaction" at bounding box center [392, 94] width 128 height 20
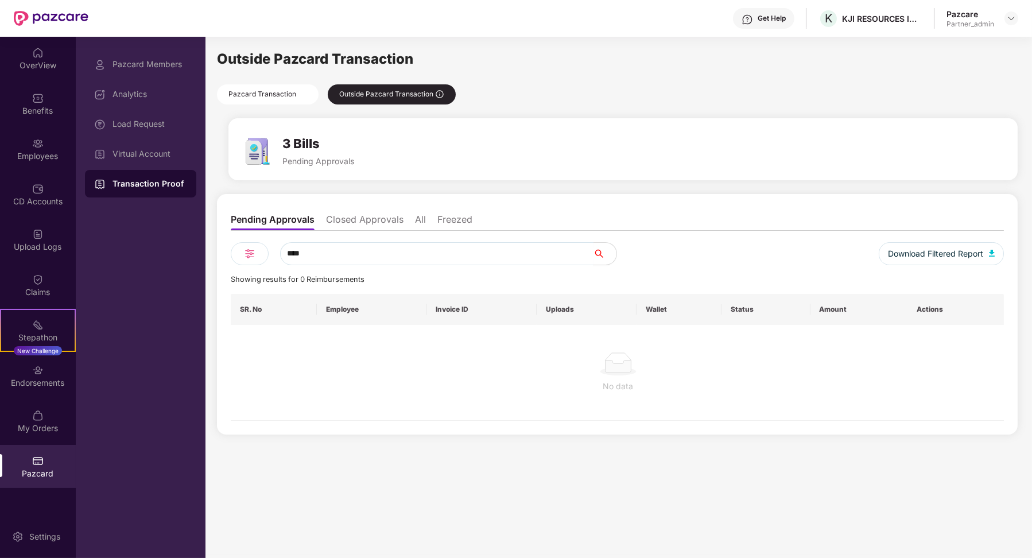
click at [371, 253] on input "****" at bounding box center [436, 253] width 313 height 23
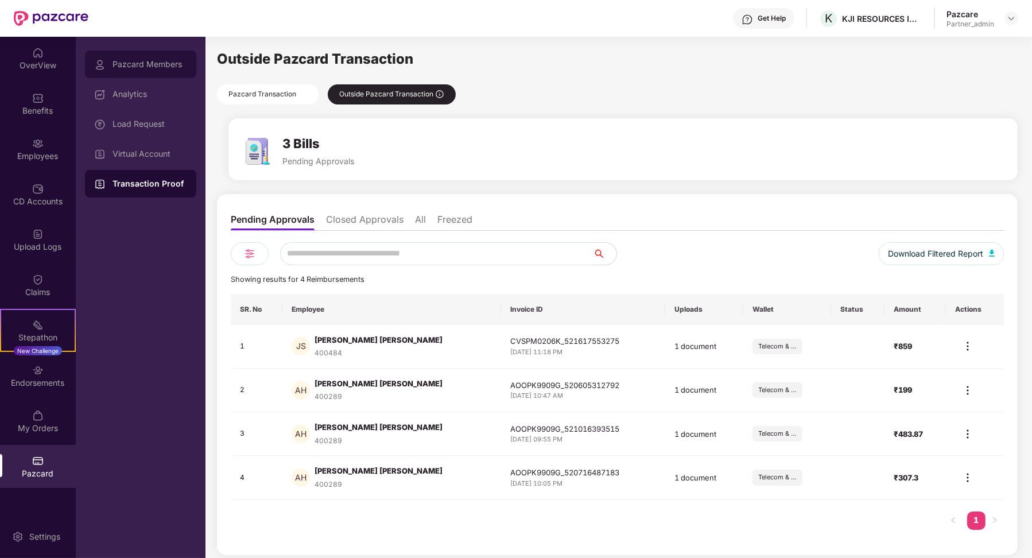
click at [144, 75] on div "Pazcard Members" at bounding box center [140, 65] width 111 height 28
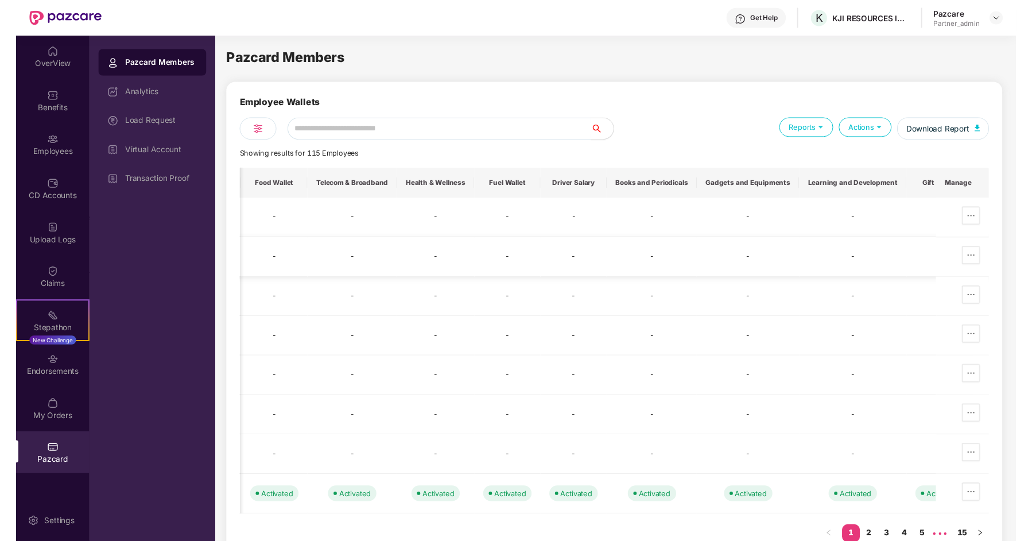
scroll to position [0, 439]
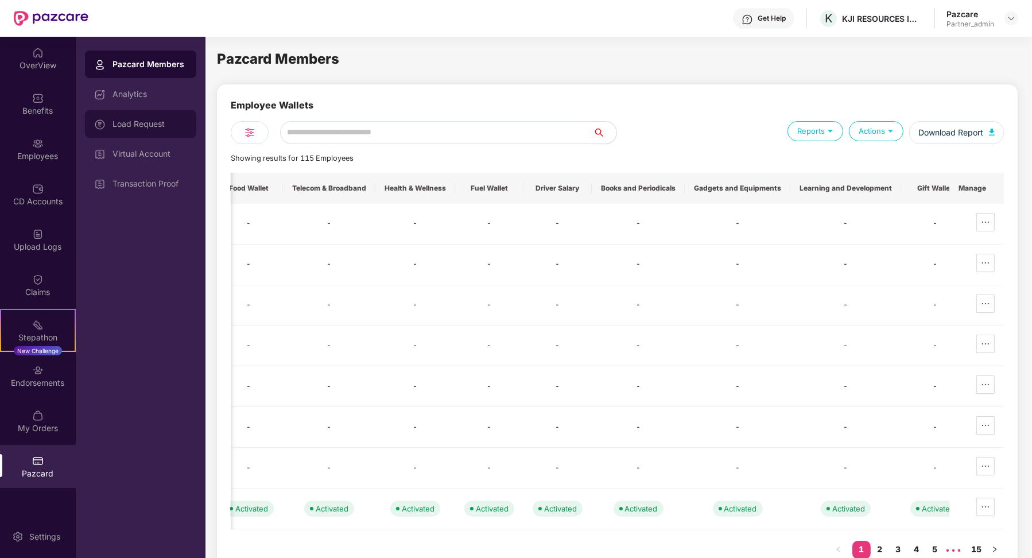
click at [166, 116] on div "Load Request" at bounding box center [140, 124] width 111 height 28
